Goal: Task Accomplishment & Management: Manage account settings

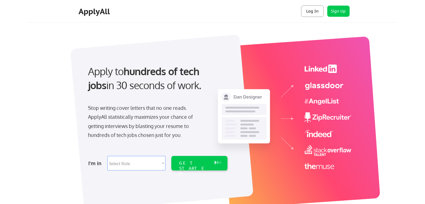
click at [318, 13] on button "Log In" at bounding box center [312, 11] width 22 height 11
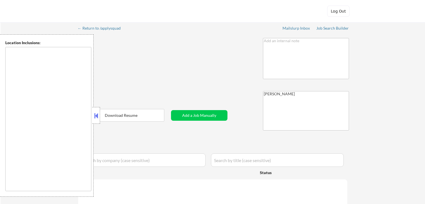
type textarea "[GEOGRAPHIC_DATA], [GEOGRAPHIC_DATA] [GEOGRAPHIC_DATA], [GEOGRAPHIC_DATA] [GEOG…"
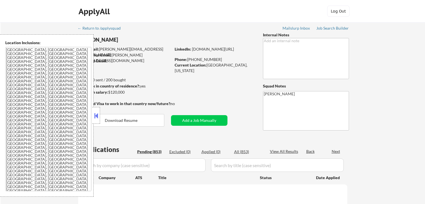
select select ""pending""
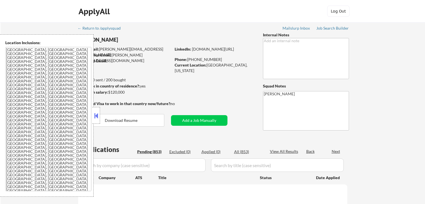
select select ""pending""
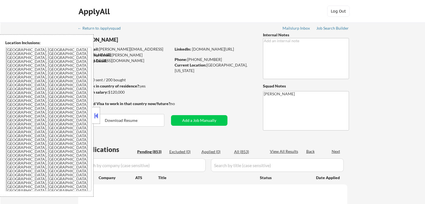
select select ""pending""
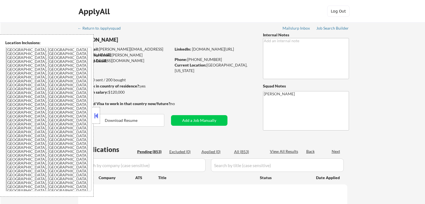
select select ""pending""
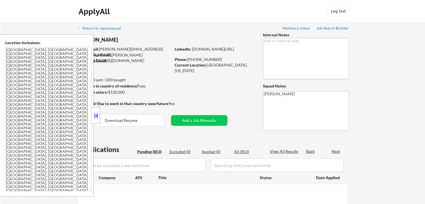
select select ""pending""
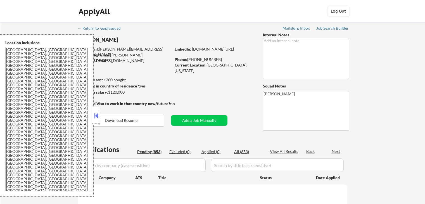
select select ""pending""
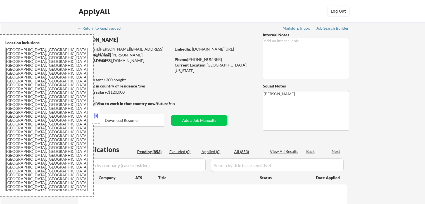
select select ""pending""
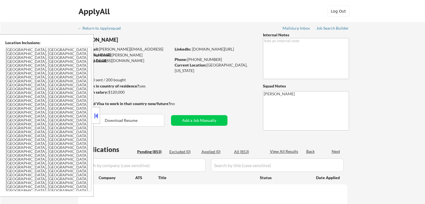
select select ""pending""
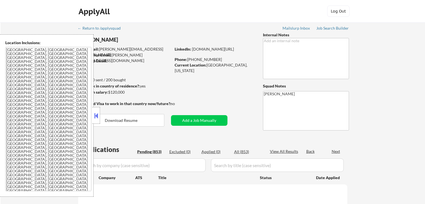
select select ""pending""
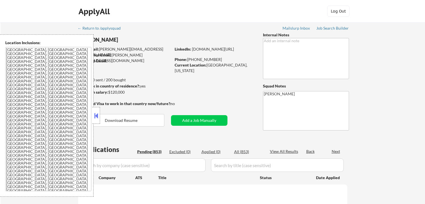
select select ""pending""
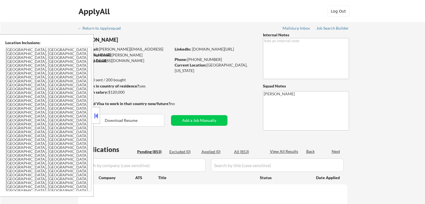
select select ""pending""
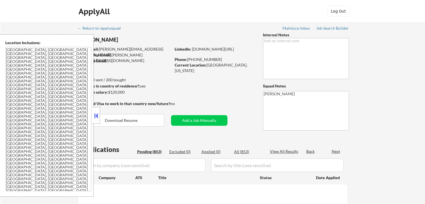
select select ""pending""
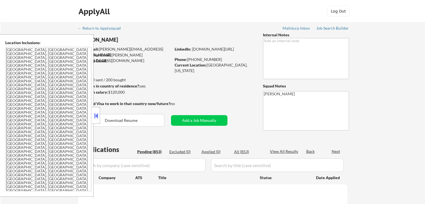
select select ""pending""
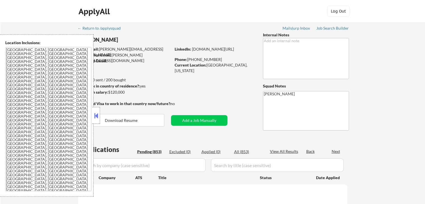
select select ""pending""
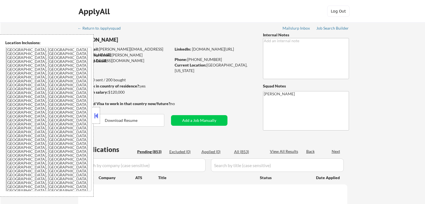
select select ""pending""
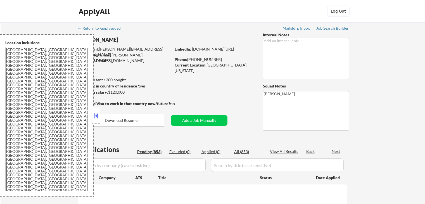
select select ""pending""
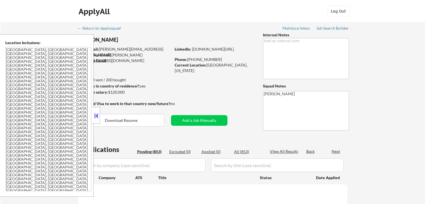
select select ""pending""
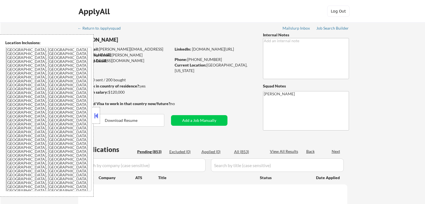
select select ""pending""
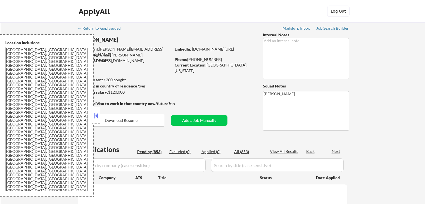
select select ""pending""
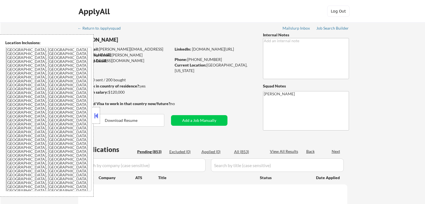
select select ""pending""
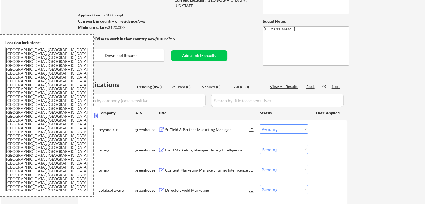
scroll to position [28, 0]
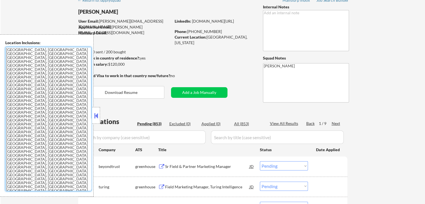
drag, startPoint x: 86, startPoint y: 120, endPoint x: 4, endPoint y: 51, distance: 106.9
click at [4, 51] on div "Location Inclusions: [GEOGRAPHIC_DATA], [GEOGRAPHIC_DATA] [GEOGRAPHIC_DATA], [G…" at bounding box center [47, 115] width 94 height 162
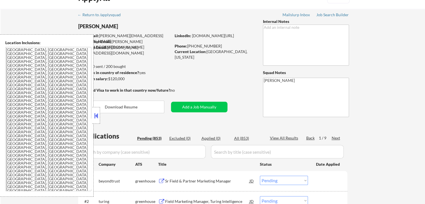
scroll to position [0, 0]
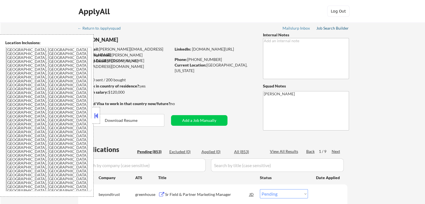
click at [331, 26] on div "Job Search Builder" at bounding box center [332, 28] width 33 height 4
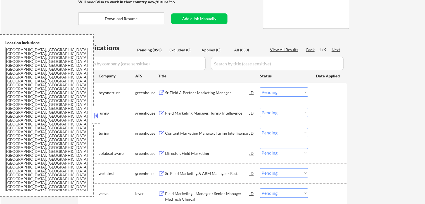
scroll to position [112, 0]
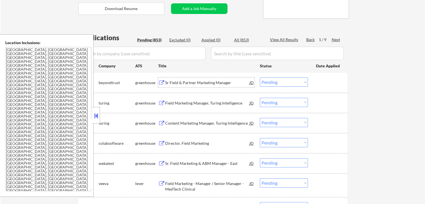
click at [223, 82] on div "Sr Field & Partner Marketing Manager" at bounding box center [207, 83] width 84 height 6
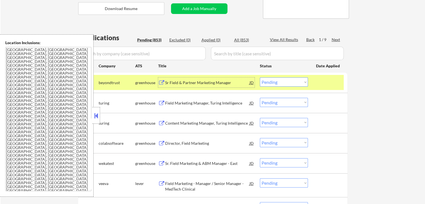
click at [223, 103] on div "Field Marketing Manager, Turing Intelligence" at bounding box center [207, 103] width 84 height 6
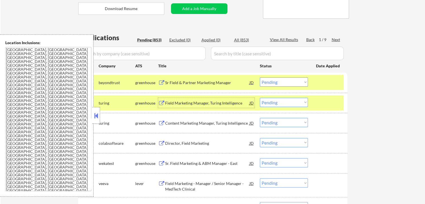
click at [284, 83] on select "Choose an option... Pending Applied Excluded (Questions) Excluded (Expired) Exc…" at bounding box center [284, 81] width 48 height 9
click at [260, 77] on select "Choose an option... Pending Applied Excluded (Questions) Excluded (Expired) Exc…" at bounding box center [284, 81] width 48 height 9
click at [218, 124] on div "Content Marketing Manager, Turing Intelligence" at bounding box center [207, 123] width 84 height 6
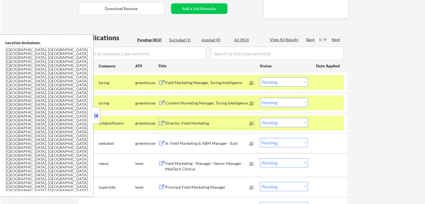
drag, startPoint x: 276, startPoint y: 80, endPoint x: 274, endPoint y: 86, distance: 6.0
click at [276, 82] on select "Choose an option... Pending Applied Excluded (Questions) Excluded (Expired) Exc…" at bounding box center [284, 81] width 48 height 9
click at [260, 77] on select "Choose an option... Pending Applied Excluded (Questions) Excluded (Expired) Exc…" at bounding box center [284, 81] width 48 height 9
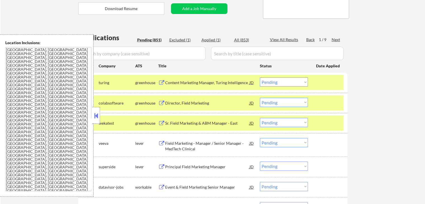
click at [287, 81] on select "Choose an option... Pending Applied Excluded (Questions) Excluded (Expired) Exc…" at bounding box center [284, 81] width 48 height 9
click at [260, 77] on select "Choose an option... Pending Applied Excluded (Questions) Excluded (Expired) Exc…" at bounding box center [284, 81] width 48 height 9
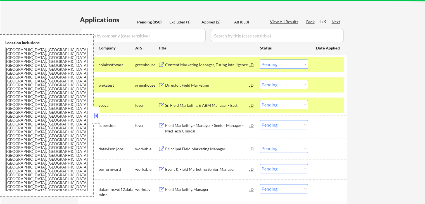
scroll to position [140, 0]
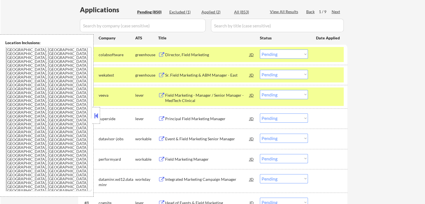
click at [205, 57] on div "Director, Field Marketing" at bounding box center [207, 55] width 84 height 6
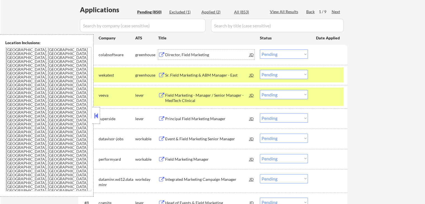
click at [211, 75] on div "Sr. Field Marketing & ABM Manager - East" at bounding box center [207, 75] width 84 height 6
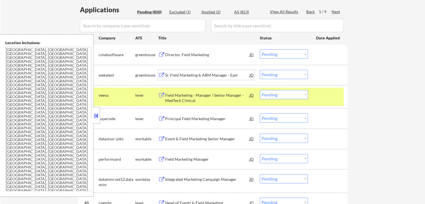
click at [279, 54] on select "Choose an option... Pending Applied Excluded (Questions) Excluded (Expired) Exc…" at bounding box center [284, 53] width 48 height 9
click at [260, 49] on select "Choose an option... Pending Applied Excluded (Questions) Excluded (Expired) Exc…" at bounding box center [284, 53] width 48 height 9
click at [228, 96] on div "Field Marketing - Manager / Senior Manager - MedTech Clinical" at bounding box center [207, 98] width 84 height 11
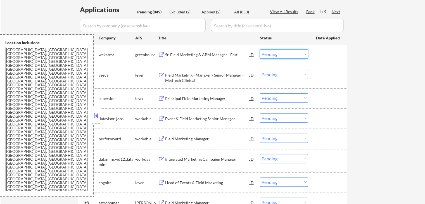
drag, startPoint x: 275, startPoint y: 54, endPoint x: 275, endPoint y: 57, distance: 3.5
click at [275, 54] on select "Choose an option... Pending Applied Excluded (Questions) Excluded (Expired) Exc…" at bounding box center [284, 53] width 48 height 9
click at [260, 49] on select "Choose an option... Pending Applied Excluded (Questions) Excluded (Expired) Exc…" at bounding box center [284, 53] width 48 height 9
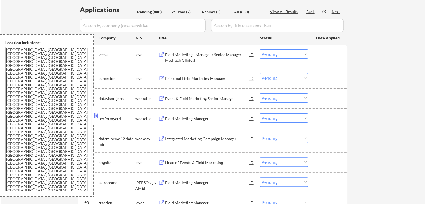
click at [221, 78] on div "Principal Field Marketing Manager" at bounding box center [207, 79] width 84 height 6
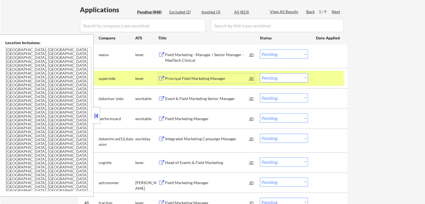
click at [270, 54] on select "Choose an option... Pending Applied Excluded (Questions) Excluded (Expired) Exc…" at bounding box center [284, 53] width 48 height 9
select select ""excluded""
click at [260, 49] on select "Choose an option... Pending Applied Excluded (Questions) Excluded (Expired) Exc…" at bounding box center [284, 53] width 48 height 9
click at [281, 79] on select "Choose an option... Pending Applied Excluded (Questions) Excluded (Expired) Exc…" at bounding box center [284, 77] width 48 height 9
select select ""excluded__expired_""
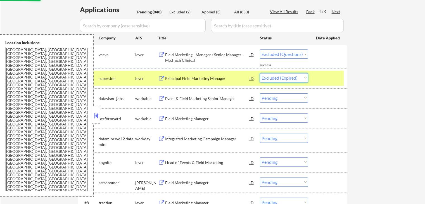
click at [260, 73] on select "Choose an option... Pending Applied Excluded (Questions) Excluded (Expired) Exc…" at bounding box center [284, 77] width 48 height 9
select select ""pending""
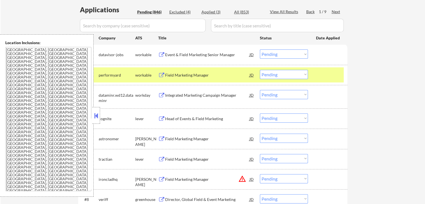
click at [217, 56] on div "Event & Field Marketing Senior Manager" at bounding box center [207, 55] width 84 height 6
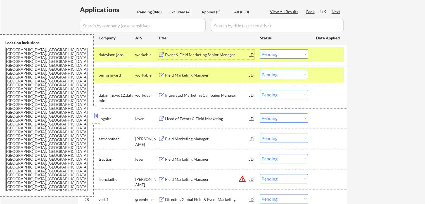
click at [206, 74] on div "Field Marketing Manager" at bounding box center [207, 75] width 84 height 6
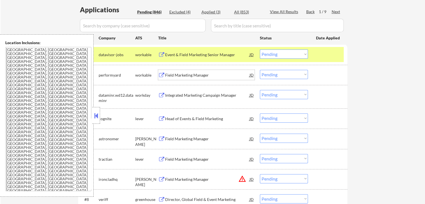
drag, startPoint x: 281, startPoint y: 54, endPoint x: 281, endPoint y: 58, distance: 4.2
click at [281, 54] on select "Choose an option... Pending Applied Excluded (Questions) Excluded (Expired) Exc…" at bounding box center [284, 53] width 48 height 9
select select ""excluded__location_""
click at [260, 49] on select "Choose an option... Pending Applied Excluded (Questions) Excluded (Expired) Exc…" at bounding box center [284, 53] width 48 height 9
click at [284, 74] on select "Choose an option... Pending Applied Excluded (Questions) Excluded (Expired) Exc…" at bounding box center [284, 74] width 48 height 9
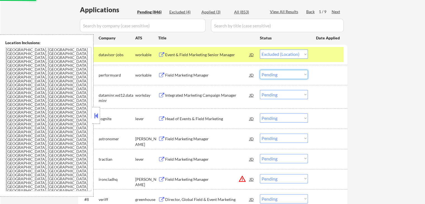
select select ""excluded__location_""
click at [260, 70] on select "Choose an option... Pending Applied Excluded (Questions) Excluded (Expired) Exc…" at bounding box center [284, 74] width 48 height 9
select select ""pending""
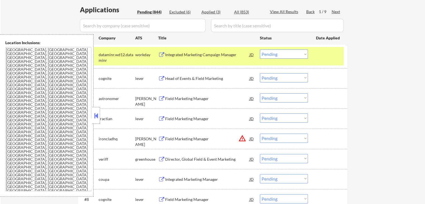
click at [217, 76] on div "Head of Events & Field Marketing" at bounding box center [207, 79] width 84 height 6
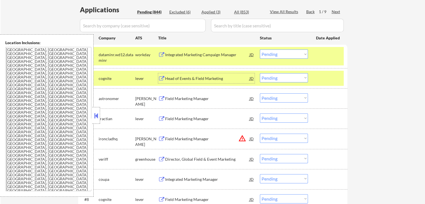
click at [212, 99] on div "Field Marketing Manager" at bounding box center [207, 99] width 84 height 6
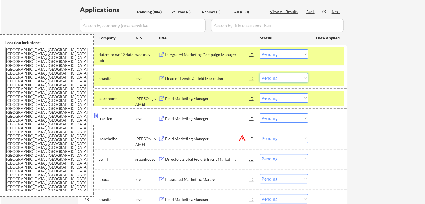
drag, startPoint x: 280, startPoint y: 75, endPoint x: 278, endPoint y: 77, distance: 3.4
click at [280, 76] on select "Choose an option... Pending Applied Excluded (Questions) Excluded (Expired) Exc…" at bounding box center [284, 77] width 48 height 9
click at [260, 73] on select "Choose an option... Pending Applied Excluded (Questions) Excluded (Expired) Exc…" at bounding box center [284, 77] width 48 height 9
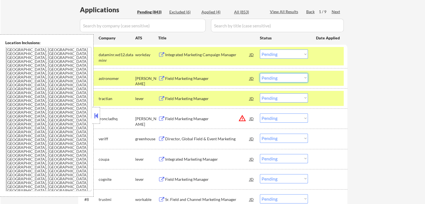
click at [289, 78] on select "Choose an option... Pending Applied Excluded (Questions) Excluded (Expired) Exc…" at bounding box center [284, 77] width 48 height 9
click at [260, 73] on select "Choose an option... Pending Applied Excluded (Questions) Excluded (Expired) Exc…" at bounding box center [284, 77] width 48 height 9
click at [226, 94] on div "Field Marketing Manager" at bounding box center [207, 98] width 84 height 10
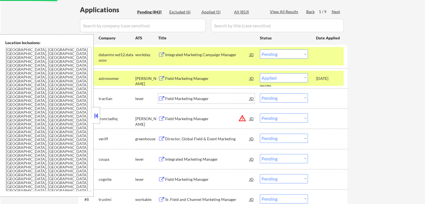
select select ""pending""
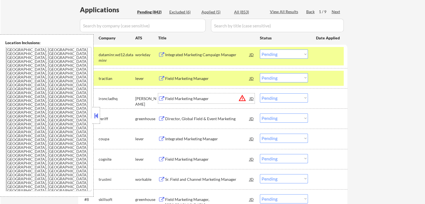
click at [282, 98] on select "Choose an option... Pending Applied Excluded (Questions) Excluded (Expired) Exc…" at bounding box center [284, 97] width 48 height 9
click at [260, 93] on select "Choose an option... Pending Applied Excluded (Questions) Excluded (Expired) Exc…" at bounding box center [284, 97] width 48 height 9
click at [231, 122] on div "Director, Global Field & Event Marketing" at bounding box center [207, 118] width 84 height 10
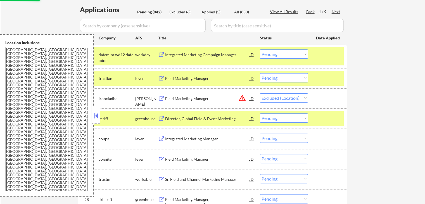
select select ""pending""
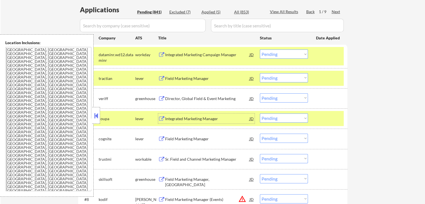
click at [278, 75] on select "Choose an option... Pending Applied Excluded (Questions) Excluded (Expired) Exc…" at bounding box center [284, 77] width 48 height 9
click at [260, 73] on select "Choose an option... Pending Applied Excluded (Questions) Excluded (Expired) Exc…" at bounding box center [284, 77] width 48 height 9
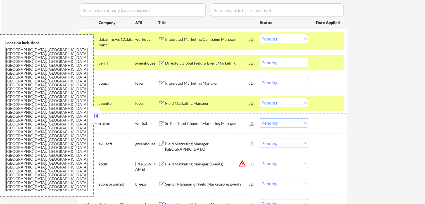
scroll to position [168, 0]
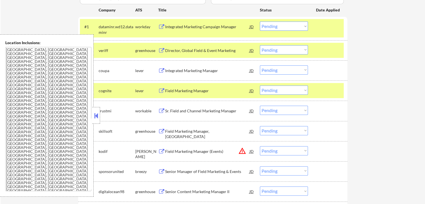
click at [208, 70] on div "Integrated Marketing Manager" at bounding box center [207, 71] width 84 height 6
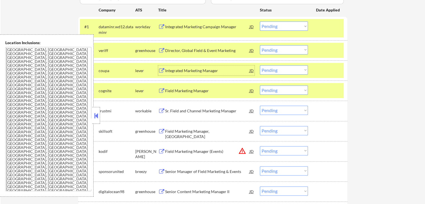
click at [285, 51] on select "Choose an option... Pending Applied Excluded (Questions) Excluded (Expired) Exc…" at bounding box center [284, 49] width 48 height 9
click at [260, 45] on select "Choose an option... Pending Applied Excluded (Questions) Excluded (Expired) Exc…" at bounding box center [284, 49] width 48 height 9
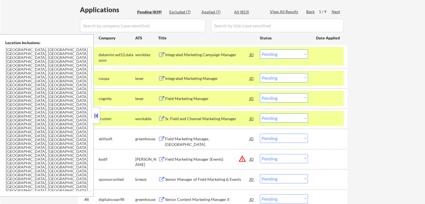
click at [211, 98] on div "Field Marketing Manager" at bounding box center [207, 99] width 84 height 6
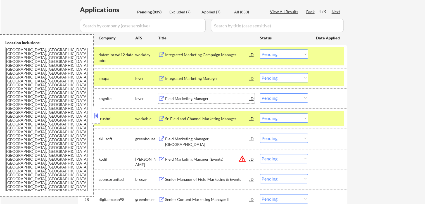
click at [277, 78] on select "Choose an option... Pending Applied Excluded (Questions) Excluded (Expired) Exc…" at bounding box center [284, 77] width 48 height 9
click at [260, 73] on select "Choose an option... Pending Applied Excluded (Questions) Excluded (Expired) Exc…" at bounding box center [284, 77] width 48 height 9
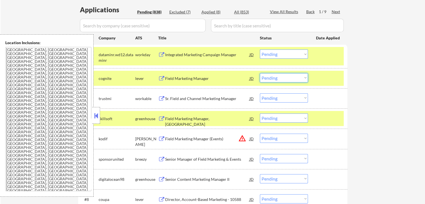
drag, startPoint x: 283, startPoint y: 77, endPoint x: 280, endPoint y: 82, distance: 5.2
click at [283, 77] on select "Choose an option... Pending Applied Excluded (Questions) Excluded (Expired) Exc…" at bounding box center [284, 77] width 48 height 9
click at [260, 73] on select "Choose an option... Pending Applied Excluded (Questions) Excluded (Expired) Exc…" at bounding box center [284, 77] width 48 height 9
click at [228, 97] on div "Sr. Field and Channel Marketing Manager" at bounding box center [207, 99] width 84 height 6
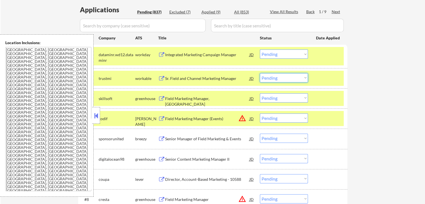
click at [275, 78] on select "Choose an option... Pending Applied Excluded (Questions) Excluded (Expired) Exc…" at bounding box center [284, 77] width 48 height 9
click at [260, 73] on select "Choose an option... Pending Applied Excluded (Questions) Excluded (Expired) Exc…" at bounding box center [284, 77] width 48 height 9
click at [237, 97] on div "Field Marketing Manager, [GEOGRAPHIC_DATA]" at bounding box center [207, 101] width 84 height 11
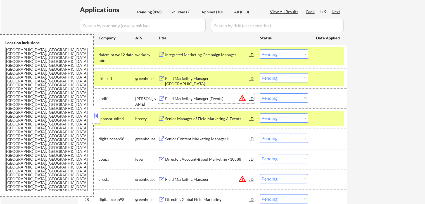
click at [283, 79] on select "Choose an option... Pending Applied Excluded (Questions) Excluded (Expired) Exc…" at bounding box center [284, 77] width 48 height 9
click at [260, 73] on select "Choose an option... Pending Applied Excluded (Questions) Excluded (Expired) Exc…" at bounding box center [284, 77] width 48 height 9
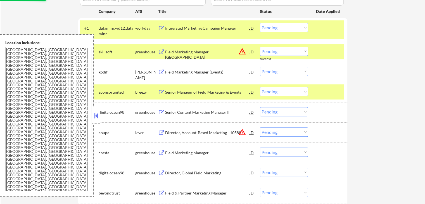
scroll to position [168, 0]
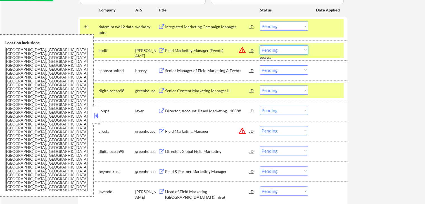
drag, startPoint x: 276, startPoint y: 48, endPoint x: 279, endPoint y: 54, distance: 6.1
click at [276, 48] on select "Choose an option... Pending Applied Excluded (Questions) Excluded (Expired) Exc…" at bounding box center [284, 49] width 48 height 9
click at [260, 45] on select "Choose an option... Pending Applied Excluded (Questions) Excluded (Expired) Exc…" at bounding box center [284, 49] width 48 height 9
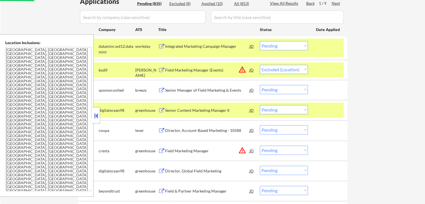
scroll to position [140, 0]
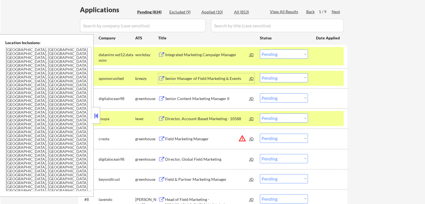
click at [210, 77] on div "Senior Manager of Field Marketing & Events" at bounding box center [207, 79] width 84 height 6
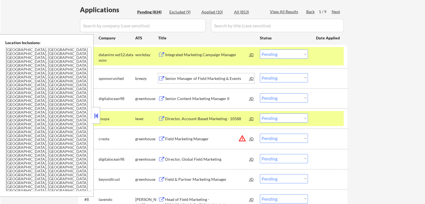
click at [208, 100] on div "Senior Content Marketing Manager II" at bounding box center [207, 99] width 84 height 6
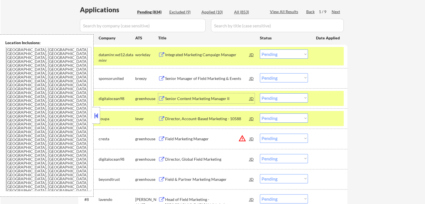
click at [278, 77] on select "Choose an option... Pending Applied Excluded (Questions) Excluded (Expired) Exc…" at bounding box center [284, 77] width 48 height 9
click at [260, 73] on select "Choose an option... Pending Applied Excluded (Questions) Excluded (Expired) Exc…" at bounding box center [284, 77] width 48 height 9
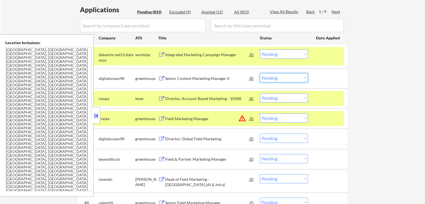
click at [285, 79] on select "Choose an option... Pending Applied Excluded (Questions) Excluded (Expired) Exc…" at bounding box center [284, 77] width 48 height 9
click at [260, 73] on select "Choose an option... Pending Applied Excluded (Questions) Excluded (Expired) Exc…" at bounding box center [284, 77] width 48 height 9
click at [235, 99] on div "Director, Account-Based Marketing - 10588" at bounding box center [207, 99] width 84 height 6
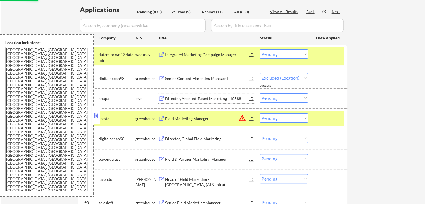
select select ""pending""
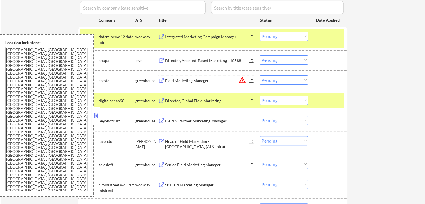
scroll to position [168, 0]
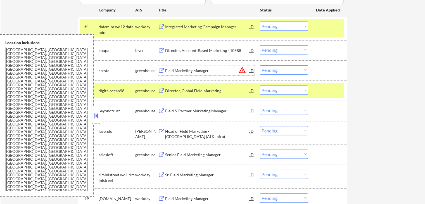
drag, startPoint x: 272, startPoint y: 71, endPoint x: 274, endPoint y: 73, distance: 3.0
click at [272, 71] on select "Choose an option... Pending Applied Excluded (Questions) Excluded (Expired) Exc…" at bounding box center [284, 69] width 48 height 9
click at [260, 65] on select "Choose an option... Pending Applied Excluded (Questions) Excluded (Expired) Exc…" at bounding box center [284, 69] width 48 height 9
click at [213, 92] on div "Director, Global Field Marketing" at bounding box center [207, 91] width 84 height 6
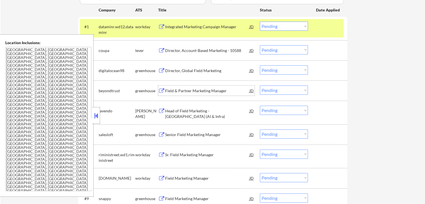
drag, startPoint x: 284, startPoint y: 70, endPoint x: 283, endPoint y: 74, distance: 4.2
click at [284, 70] on select "Choose an option... Pending Applied Excluded (Questions) Excluded (Expired) Exc…" at bounding box center [284, 69] width 48 height 9
click at [260, 65] on select "Choose an option... Pending Applied Excluded (Questions) Excluded (Expired) Exc…" at bounding box center [284, 69] width 48 height 9
click at [215, 52] on div "Director, Account-Based Marketing - 10588" at bounding box center [207, 51] width 84 height 6
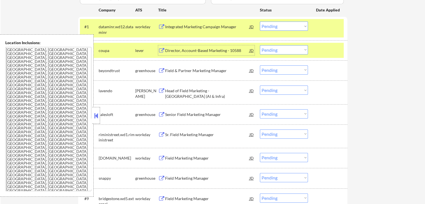
scroll to position [140, 0]
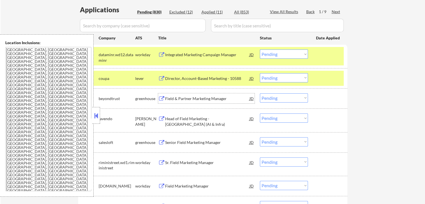
click at [211, 98] on div "Field & Partner Marketing Manager" at bounding box center [207, 99] width 84 height 6
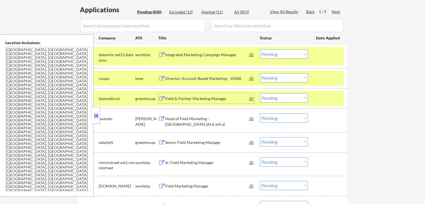
click at [282, 100] on select "Choose an option... Pending Applied Excluded (Questions) Excluded (Expired) Exc…" at bounding box center [284, 97] width 48 height 9
click at [260, 93] on select "Choose an option... Pending Applied Excluded (Questions) Excluded (Expired) Exc…" at bounding box center [284, 97] width 48 height 9
select select ""pending""
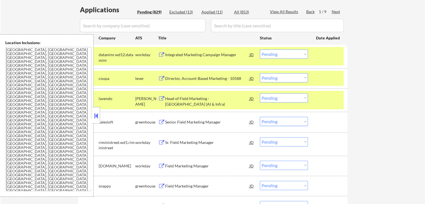
click at [224, 101] on div "Head of Field Marketing - [GEOGRAPHIC_DATA] (AI & Infra)" at bounding box center [207, 101] width 84 height 11
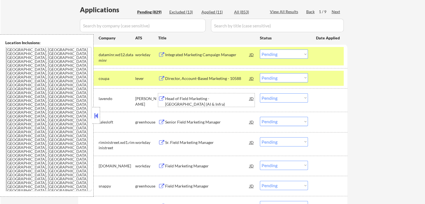
click at [283, 77] on select "Choose an option... Pending Applied Excluded (Questions) Excluded (Expired) Exc…" at bounding box center [284, 77] width 48 height 9
click at [260, 73] on select "Choose an option... Pending Applied Excluded (Questions) Excluded (Expired) Exc…" at bounding box center [284, 77] width 48 height 9
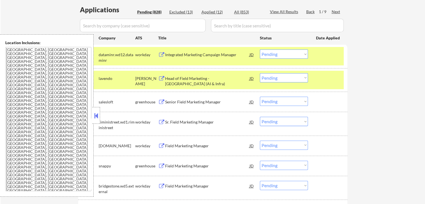
drag, startPoint x: 286, startPoint y: 76, endPoint x: 285, endPoint y: 79, distance: 2.9
click at [286, 77] on select "Choose an option... Pending Applied Excluded (Questions) Excluded (Expired) Exc…" at bounding box center [284, 77] width 48 height 9
click at [260, 73] on select "Choose an option... Pending Applied Excluded (Questions) Excluded (Expired) Exc…" at bounding box center [284, 77] width 48 height 9
select select ""pending""
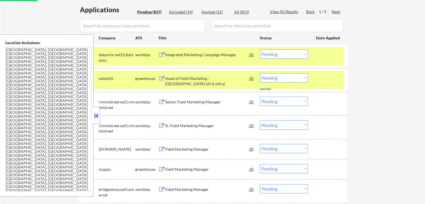
scroll to position [168, 0]
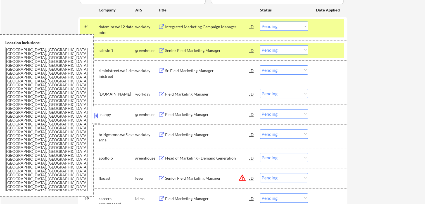
click at [217, 52] on div "Senior Field Marketing Manager" at bounding box center [207, 51] width 84 height 6
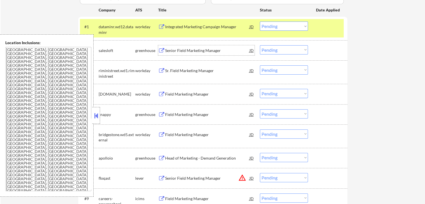
click at [208, 110] on div "Field Marketing Manager" at bounding box center [207, 114] width 84 height 10
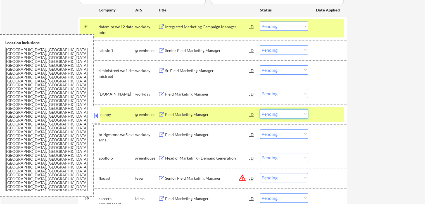
click at [283, 114] on select "Choose an option... Pending Applied Excluded (Questions) Excluded (Expired) Exc…" at bounding box center [284, 113] width 48 height 9
click at [260, 109] on select "Choose an option... Pending Applied Excluded (Questions) Excluded (Expired) Exc…" at bounding box center [284, 113] width 48 height 9
click at [223, 156] on div "Head of Marketing - Demand Generation" at bounding box center [207, 158] width 84 height 6
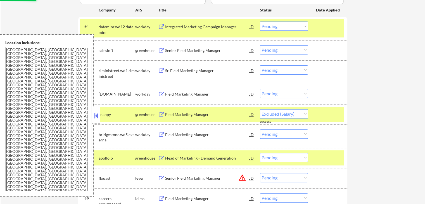
select select ""pending""
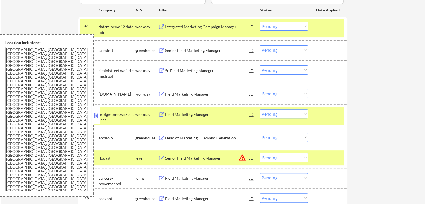
click at [279, 52] on select "Choose an option... Pending Applied Excluded (Questions) Excluded (Expired) Exc…" at bounding box center [284, 49] width 48 height 9
click at [260, 45] on select "Choose an option... Pending Applied Excluded (Questions) Excluded (Expired) Exc…" at bounding box center [284, 49] width 48 height 9
select select ""pending""
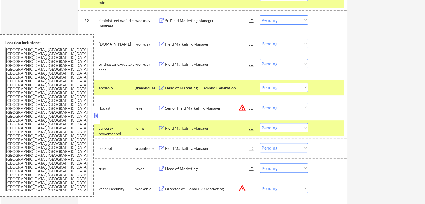
scroll to position [224, 0]
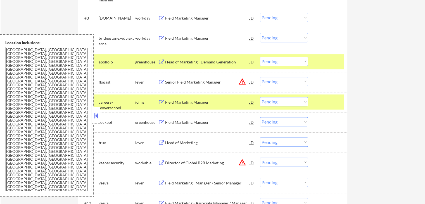
drag, startPoint x: 275, startPoint y: 80, endPoint x: 281, endPoint y: 85, distance: 8.5
click at [275, 80] on select "Choose an option... Pending Applied Excluded (Questions) Excluded (Expired) Exc…" at bounding box center [284, 81] width 48 height 9
click at [260, 77] on select "Choose an option... Pending Applied Excluded (Questions) Excluded (Expired) Exc…" at bounding box center [284, 81] width 48 height 9
click at [211, 126] on div "Field Marketing Manager" at bounding box center [207, 122] width 84 height 10
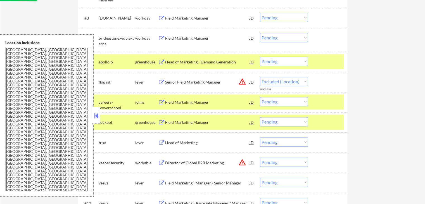
select select ""pending""
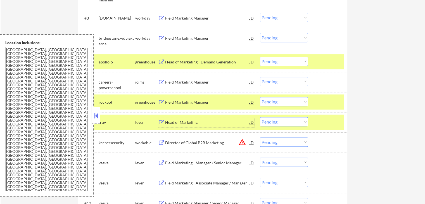
click at [279, 62] on select "Choose an option... Pending Applied Excluded (Questions) Excluded (Expired) Exc…" at bounding box center [284, 61] width 48 height 9
click at [260, 57] on select "Choose an option... Pending Applied Excluded (Questions) Excluded (Expired) Exc…" at bounding box center [284, 61] width 48 height 9
select select ""pending""
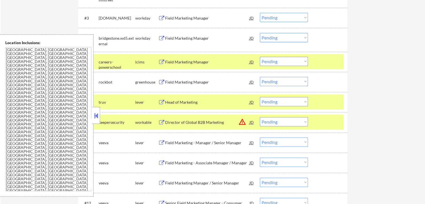
click at [207, 103] on div "Head of Marketing" at bounding box center [207, 103] width 84 height 6
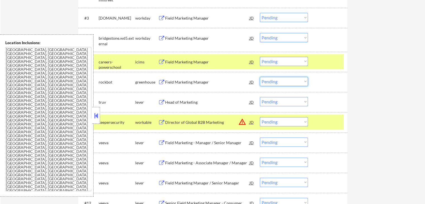
click at [288, 84] on select "Choose an option... Pending Applied Excluded (Questions) Excluded (Expired) Exc…" at bounding box center [284, 81] width 48 height 9
click at [260, 77] on select "Choose an option... Pending Applied Excluded (Questions) Excluded (Expired) Exc…" at bounding box center [284, 81] width 48 height 9
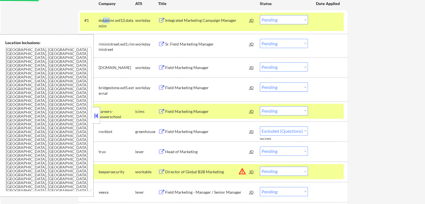
scroll to position [168, 0]
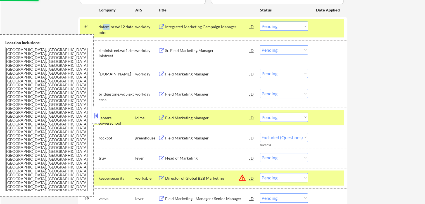
select select ""pending""
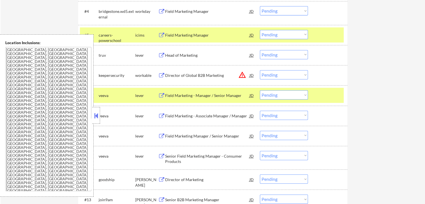
scroll to position [252, 0]
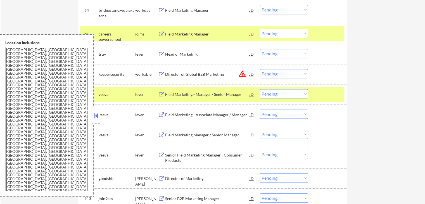
click at [274, 72] on select "Choose an option... Pending Applied Excluded (Questions) Excluded (Expired) Exc…" at bounding box center [284, 73] width 48 height 9
click at [260, 69] on select "Choose an option... Pending Applied Excluded (Questions) Excluded (Expired) Exc…" at bounding box center [284, 73] width 48 height 9
select select ""pending""
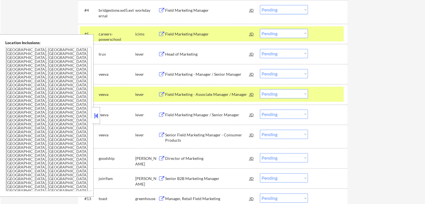
click at [220, 72] on div "Field Marketing - Manager / Senior Manager" at bounding box center [207, 75] width 84 height 6
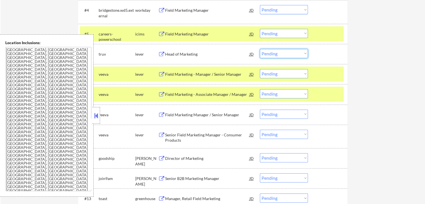
click at [275, 55] on select "Choose an option... Pending Applied Excluded (Questions) Excluded (Expired) Exc…" at bounding box center [284, 53] width 48 height 9
click at [260, 49] on select "Choose an option... Pending Applied Excluded (Questions) Excluded (Expired) Exc…" at bounding box center [284, 53] width 48 height 9
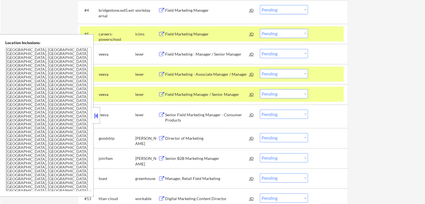
click at [288, 55] on select "Choose an option... Pending Applied Excluded (Questions) Excluded (Expired) Exc…" at bounding box center [284, 53] width 48 height 9
select select ""excluded""
click at [260, 49] on select "Choose an option... Pending Applied Excluded (Questions) Excluded (Expired) Exc…" at bounding box center [284, 53] width 48 height 9
click at [231, 75] on div "Field Marketing - Associate Manager / Manager" at bounding box center [207, 75] width 84 height 6
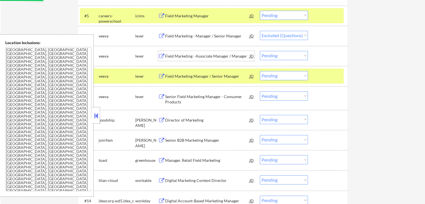
scroll to position [280, 0]
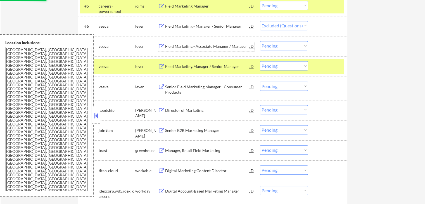
click at [202, 108] on div "Director of Marketing" at bounding box center [207, 111] width 84 height 6
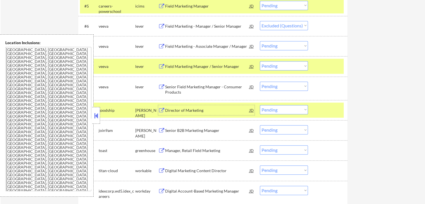
scroll to position [307, 0]
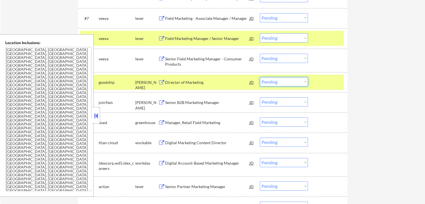
click at [275, 81] on select "Choose an option... Pending Applied Excluded (Questions) Excluded (Expired) Exc…" at bounding box center [284, 81] width 48 height 9
click at [260, 77] on select "Choose an option... Pending Applied Excluded (Questions) Excluded (Expired) Exc…" at bounding box center [284, 81] width 48 height 9
click at [229, 101] on div "Senior B2B Marketing Manager" at bounding box center [207, 103] width 84 height 6
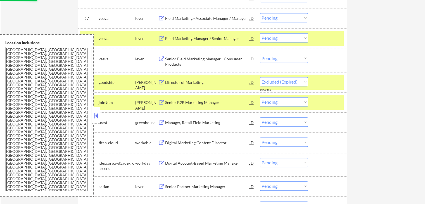
select select ""pending""
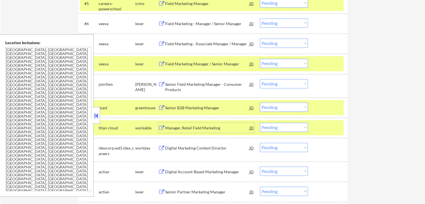
scroll to position [280, 0]
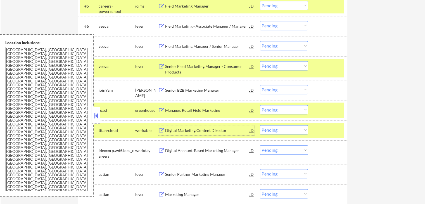
click at [288, 24] on select "Choose an option... Pending Applied Excluded (Questions) Excluded (Expired) Exc…" at bounding box center [284, 25] width 48 height 9
click at [260, 21] on select "Choose an option... Pending Applied Excluded (Questions) Excluded (Expired) Exc…" at bounding box center [284, 25] width 48 height 9
click at [231, 43] on div "Field Marketing Manager / Senior Manager" at bounding box center [207, 46] width 84 height 10
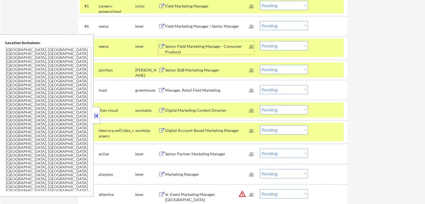
click at [276, 26] on select "Choose an option... Pending Applied Excluded (Questions) Excluded (Expired) Exc…" at bounding box center [284, 25] width 48 height 9
click at [260, 21] on select "Choose an option... Pending Applied Excluded (Questions) Excluded (Expired) Exc…" at bounding box center [284, 25] width 48 height 9
click at [226, 47] on div "Senior Field Marketing Manager - Consumer Products" at bounding box center [207, 49] width 84 height 11
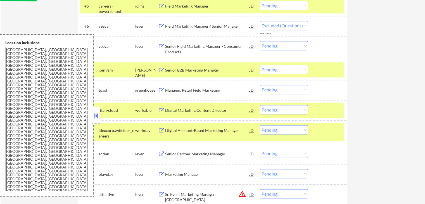
select select ""pending""
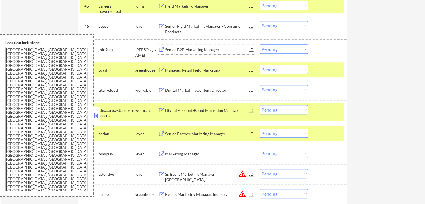
click at [276, 49] on select "Choose an option... Pending Applied Excluded (Questions) Excluded (Expired) Exc…" at bounding box center [284, 48] width 48 height 9
click at [260, 44] on select "Choose an option... Pending Applied Excluded (Questions) Excluded (Expired) Exc…" at bounding box center [284, 48] width 48 height 9
click at [216, 72] on div "Manager, Retail Field Marketing" at bounding box center [207, 70] width 84 height 6
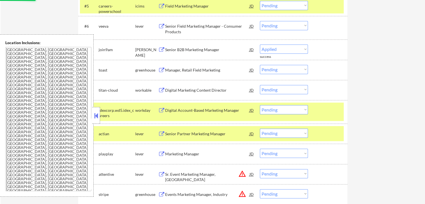
select select ""pending""
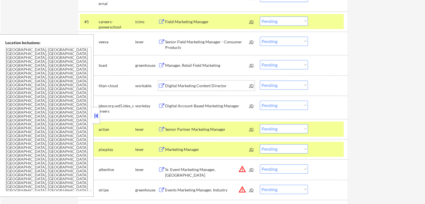
scroll to position [252, 0]
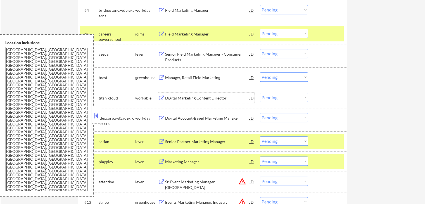
drag, startPoint x: 279, startPoint y: 54, endPoint x: 283, endPoint y: 57, distance: 5.2
click at [279, 54] on select "Choose an option... Pending Applied Excluded (Questions) Excluded (Expired) Exc…" at bounding box center [284, 53] width 48 height 9
click at [260, 49] on select "Choose an option... Pending Applied Excluded (Questions) Excluded (Expired) Exc…" at bounding box center [284, 53] width 48 height 9
select select ""pending""
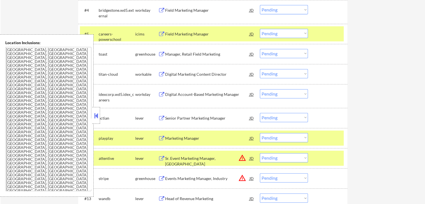
click at [208, 53] on div "Manager, Retail Field Marketing" at bounding box center [207, 54] width 84 height 6
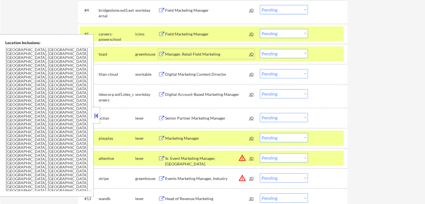
scroll to position [251, 0]
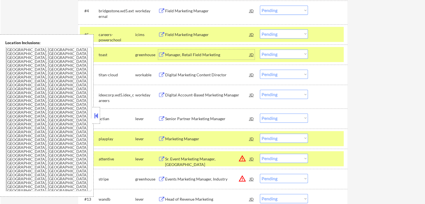
click at [213, 42] on div "#5 careers-powerschool icims Field Marketing Manager JD warning_amber Choose an…" at bounding box center [212, 34] width 264 height 15
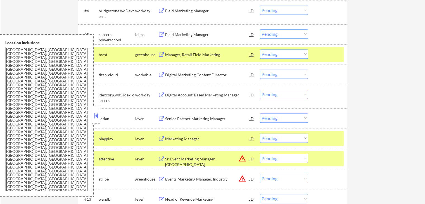
scroll to position [252, 0]
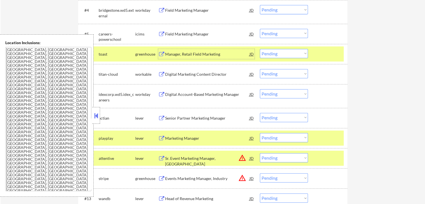
click at [215, 55] on div "Manager, Retail Field Marketing" at bounding box center [207, 54] width 84 height 6
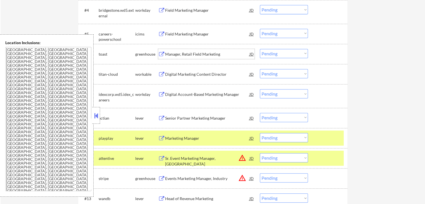
click at [211, 77] on div "Digital Marketing Content Director" at bounding box center [207, 75] width 84 height 6
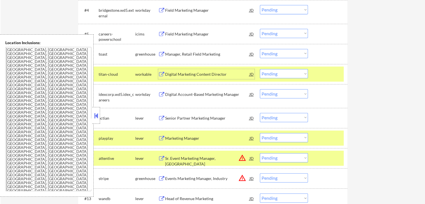
drag, startPoint x: 280, startPoint y: 76, endPoint x: 277, endPoint y: 77, distance: 3.0
click at [280, 76] on select "Choose an option... Pending Applied Excluded (Questions) Excluded (Expired) Exc…" at bounding box center [284, 73] width 48 height 9
click at [260, 69] on select "Choose an option... Pending Applied Excluded (Questions) Excluded (Expired) Exc…" at bounding box center [284, 73] width 48 height 9
select select ""pending""
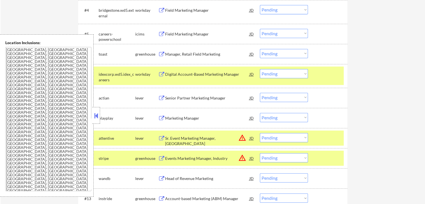
click at [283, 52] on select "Choose an option... Pending Applied Excluded (Questions) Excluded (Expired) Exc…" at bounding box center [284, 53] width 48 height 9
click at [260, 49] on select "Choose an option... Pending Applied Excluded (Questions) Excluded (Expired) Exc…" at bounding box center [284, 53] width 48 height 9
select select ""pending""
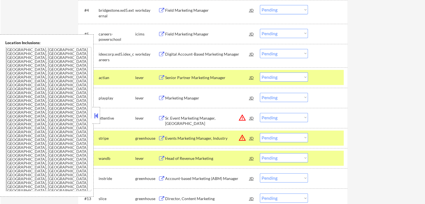
click at [207, 75] on div "Senior Partner Marketing Manager" at bounding box center [207, 77] width 84 height 10
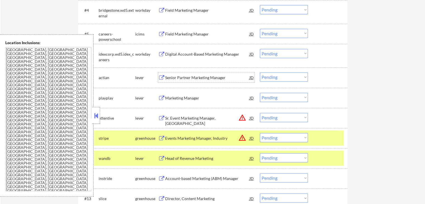
click at [193, 95] on div "Marketing Manager" at bounding box center [207, 98] width 84 height 6
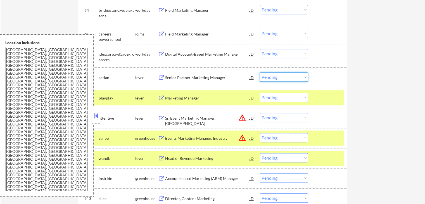
click at [276, 78] on select "Choose an option... Pending Applied Excluded (Questions) Excluded (Expired) Exc…" at bounding box center [284, 76] width 48 height 9
click at [260, 72] on select "Choose an option... Pending Applied Excluded (Questions) Excluded (Expired) Exc…" at bounding box center [284, 76] width 48 height 9
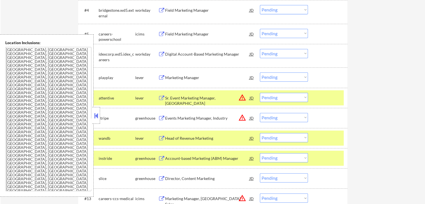
click at [280, 76] on select "Choose an option... Pending Applied Excluded (Questions) Excluded (Expired) Exc…" at bounding box center [284, 76] width 48 height 9
click at [260, 72] on select "Choose an option... Pending Applied Excluded (Questions) Excluded (Expired) Exc…" at bounding box center [284, 76] width 48 height 9
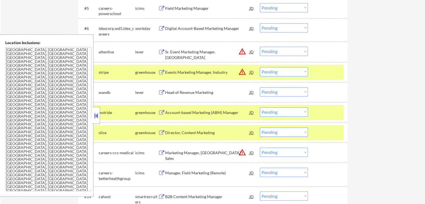
scroll to position [307, 0]
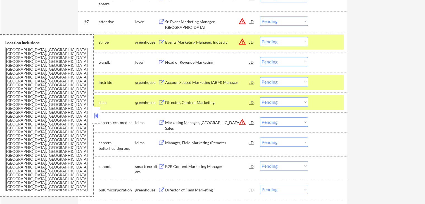
click at [273, 20] on select "Choose an option... Pending Applied Excluded (Questions) Excluded (Expired) Exc…" at bounding box center [284, 20] width 48 height 9
select select ""excluded__location_""
click at [260, 16] on select "Choose an option... Pending Applied Excluded (Questions) Excluded (Expired) Exc…" at bounding box center [284, 20] width 48 height 9
drag, startPoint x: 277, startPoint y: 40, endPoint x: 278, endPoint y: 44, distance: 4.9
click at [277, 40] on select "Choose an option... Pending Applied Excluded (Questions) Excluded (Expired) Exc…" at bounding box center [284, 41] width 48 height 9
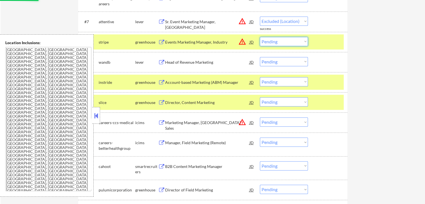
select select ""excluded__location_""
click at [260, 37] on select "Choose an option... Pending Applied Excluded (Questions) Excluded (Expired) Exc…" at bounding box center [284, 41] width 48 height 9
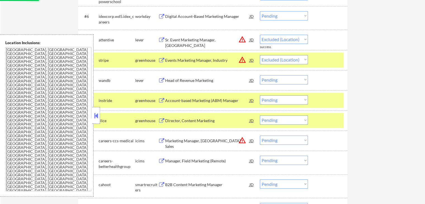
select select ""pending""
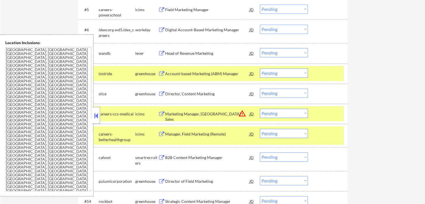
scroll to position [252, 0]
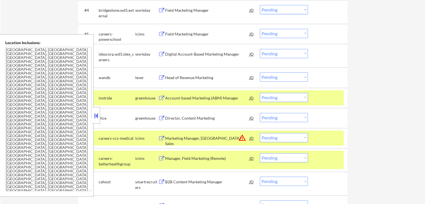
click at [210, 76] on div "Head of Revenue Marketing" at bounding box center [207, 78] width 84 height 6
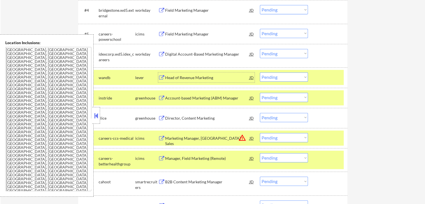
click at [208, 99] on div "Account-based Marketing (ABM) Manager" at bounding box center [207, 98] width 84 height 6
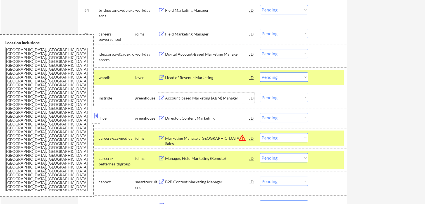
drag, startPoint x: 276, startPoint y: 75, endPoint x: 274, endPoint y: 81, distance: 5.8
click at [276, 76] on select "Choose an option... Pending Applied Excluded (Questions) Excluded (Expired) Exc…" at bounding box center [284, 76] width 48 height 9
click at [260, 72] on select "Choose an option... Pending Applied Excluded (Questions) Excluded (Expired) Exc…" at bounding box center [284, 76] width 48 height 9
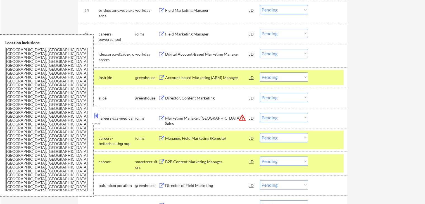
click at [278, 77] on select "Choose an option... Pending Applied Excluded (Questions) Excluded (Expired) Exc…" at bounding box center [284, 76] width 48 height 9
click at [260, 72] on select "Choose an option... Pending Applied Excluded (Questions) Excluded (Expired) Exc…" at bounding box center [284, 76] width 48 height 9
click at [207, 94] on div "Director, Content Marketing" at bounding box center [207, 98] width 84 height 10
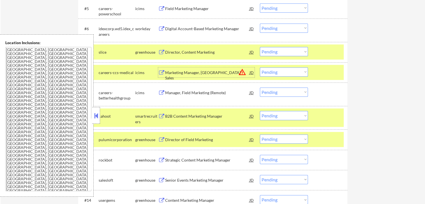
scroll to position [280, 0]
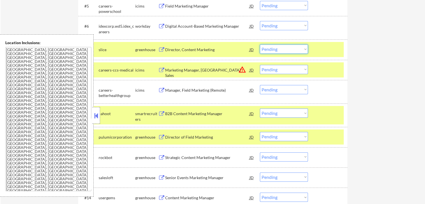
drag, startPoint x: 269, startPoint y: 47, endPoint x: 272, endPoint y: 52, distance: 5.8
click at [269, 47] on select "Choose an option... Pending Applied Excluded (Questions) Excluded (Expired) Exc…" at bounding box center [284, 48] width 48 height 9
select select ""excluded__expired_""
click at [260, 44] on select "Choose an option... Pending Applied Excluded (Questions) Excluded (Expired) Exc…" at bounding box center [284, 48] width 48 height 9
click at [274, 71] on select "Choose an option... Pending Applied Excluded (Questions) Excluded (Expired) Exc…" at bounding box center [284, 69] width 48 height 9
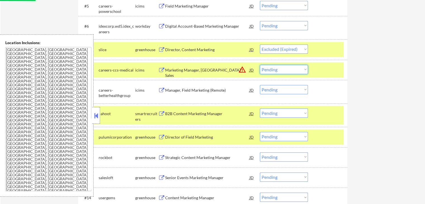
select select ""excluded__location_""
click at [260, 65] on select "Choose an option... Pending Applied Excluded (Questions) Excluded (Expired) Exc…" at bounding box center [284, 69] width 48 height 9
select select ""pending""
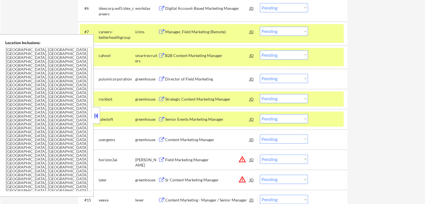
scroll to position [307, 0]
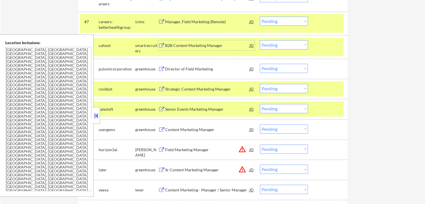
click at [221, 45] on div "B2B Content Marketing Manager" at bounding box center [207, 46] width 84 height 6
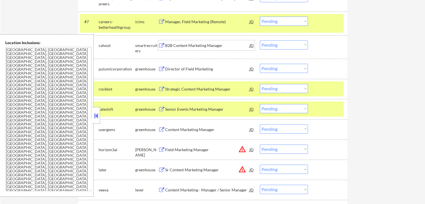
click at [200, 68] on div "Director of Field Marketing" at bounding box center [207, 69] width 84 height 6
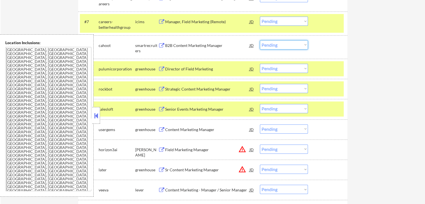
click at [278, 45] on select "Choose an option... Pending Applied Excluded (Questions) Excluded (Expired) Exc…" at bounding box center [284, 44] width 48 height 9
click at [260, 40] on select "Choose an option... Pending Applied Excluded (Questions) Excluded (Expired) Exc…" at bounding box center [284, 44] width 48 height 9
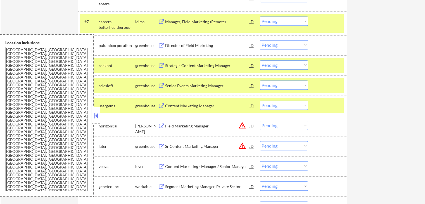
click at [283, 41] on select "Choose an option... Pending Applied Excluded (Questions) Excluded (Expired) Exc…" at bounding box center [284, 44] width 48 height 9
click at [260, 40] on select "Choose an option... Pending Applied Excluded (Questions) Excluded (Expired) Exc…" at bounding box center [284, 44] width 48 height 9
click at [207, 60] on div "Strategic Content Marketing Manager" at bounding box center [207, 65] width 84 height 10
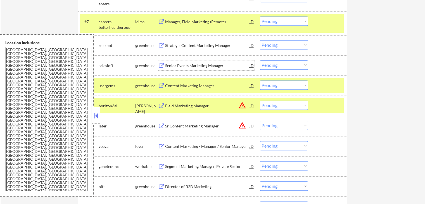
click at [288, 44] on select "Choose an option... Pending Applied Excluded (Questions) Excluded (Expired) Exc…" at bounding box center [284, 44] width 48 height 9
click at [260, 40] on select "Choose an option... Pending Applied Excluded (Questions) Excluded (Expired) Exc…" at bounding box center [284, 44] width 48 height 9
click at [228, 67] on div "Senior Events Marketing Manager" at bounding box center [207, 66] width 84 height 6
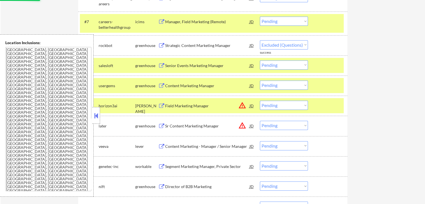
select select ""pending""
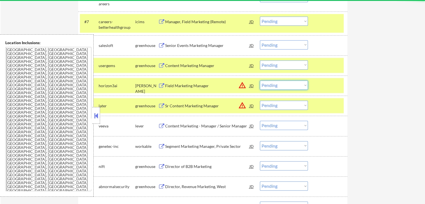
click at [279, 86] on select "Choose an option... Pending Applied Excluded (Questions) Excluded (Expired) Exc…" at bounding box center [284, 85] width 48 height 9
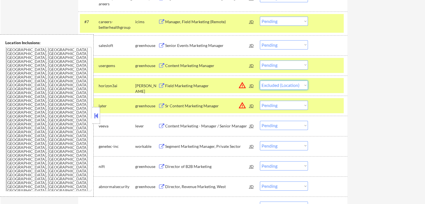
click at [260, 81] on select "Choose an option... Pending Applied Excluded (Questions) Excluded (Expired) Exc…" at bounding box center [284, 85] width 48 height 9
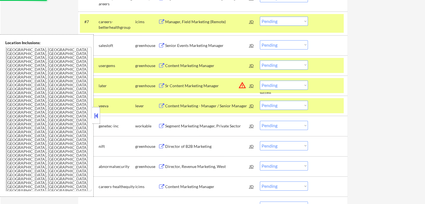
click at [212, 64] on div "Content Marketing Manager" at bounding box center [207, 66] width 84 height 6
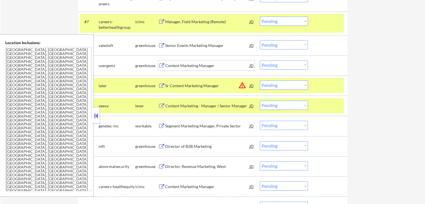
click at [284, 85] on select "Choose an option... Pending Applied Excluded (Questions) Excluded (Expired) Exc…" at bounding box center [284, 85] width 48 height 9
click at [260, 81] on select "Choose an option... Pending Applied Excluded (Questions) Excluded (Expired) Exc…" at bounding box center [284, 85] width 48 height 9
select select ""pending""
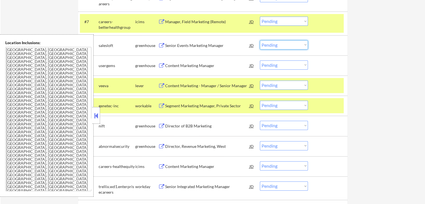
click at [274, 44] on select "Choose an option... Pending Applied Excluded (Questions) Excluded (Expired) Exc…" at bounding box center [284, 44] width 48 height 9
click at [260, 40] on select "Choose an option... Pending Applied Excluded (Questions) Excluded (Expired) Exc…" at bounding box center [284, 44] width 48 height 9
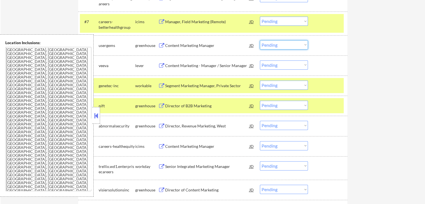
click at [283, 44] on select "Choose an option... Pending Applied Excluded (Questions) Excluded (Expired) Exc…" at bounding box center [284, 44] width 48 height 9
click at [260, 40] on select "Choose an option... Pending Applied Excluded (Questions) Excluded (Expired) Exc…" at bounding box center [284, 44] width 48 height 9
select select ""pending""
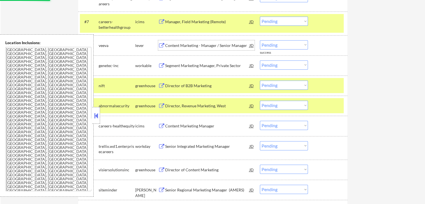
click at [219, 40] on div "Content Marketing - Manager / Senior Manager" at bounding box center [207, 45] width 84 height 10
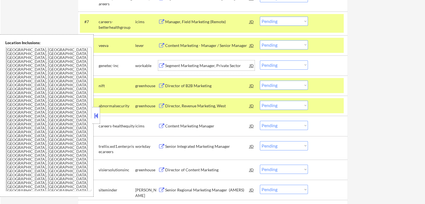
click at [217, 65] on div "Segment Marketing Manager, Private Sector" at bounding box center [207, 66] width 84 height 6
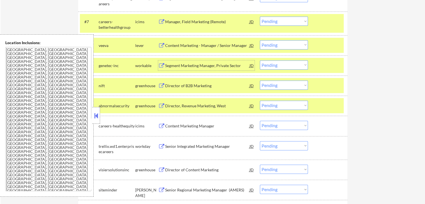
click at [297, 65] on select "Choose an option... Pending Applied Excluded (Questions) Excluded (Expired) Exc…" at bounding box center [284, 64] width 48 height 9
click at [260, 60] on select "Choose an option... Pending Applied Excluded (Questions) Excluded (Expired) Exc…" at bounding box center [284, 64] width 48 height 9
click at [220, 86] on div "Director of B2B Marketing" at bounding box center [207, 86] width 84 height 6
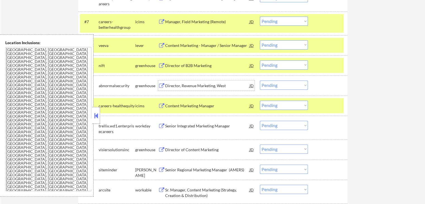
click at [292, 65] on select "Choose an option... Pending Applied Excluded (Questions) Excluded (Expired) Exc…" at bounding box center [284, 64] width 48 height 9
click at [260, 60] on select "Choose an option... Pending Applied Excluded (Questions) Excluded (Expired) Exc…" at bounding box center [284, 64] width 48 height 9
click at [238, 85] on div "Director, Revenue Marketing, West" at bounding box center [207, 86] width 84 height 6
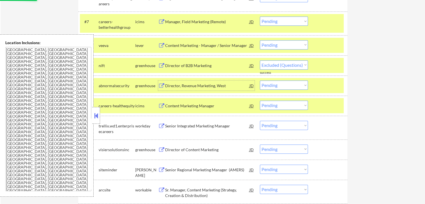
select select ""pending""
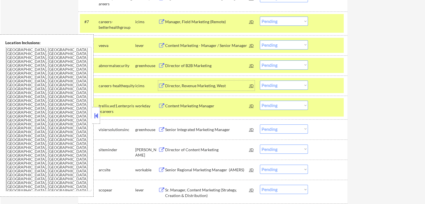
click at [281, 86] on select "Choose an option... Pending Applied Excluded (Questions) Excluded (Expired) Exc…" at bounding box center [284, 85] width 48 height 9
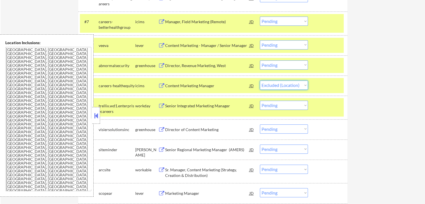
click at [260, 81] on select "Choose an option... Pending Applied Excluded (Questions) Excluded (Expired) Exc…" at bounding box center [284, 85] width 48 height 9
select select ""pending""
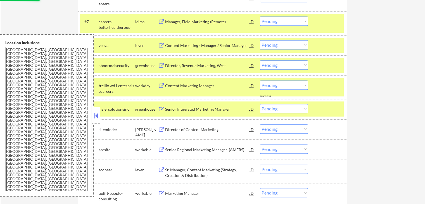
click at [278, 64] on select "Choose an option... Pending Applied Excluded (Questions) Excluded (Expired) Exc…" at bounding box center [284, 64] width 48 height 9
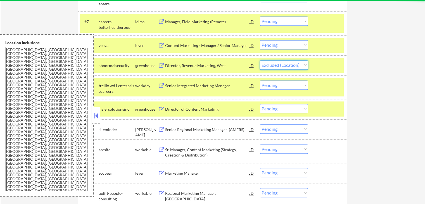
click at [260, 60] on select "Choose an option... Pending Applied Excluded (Questions) Excluded (Expired) Exc…" at bounding box center [284, 64] width 48 height 9
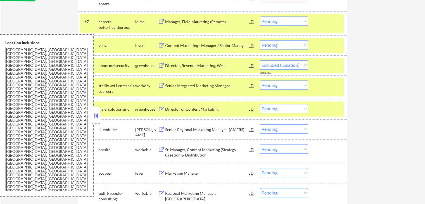
select select ""pending""
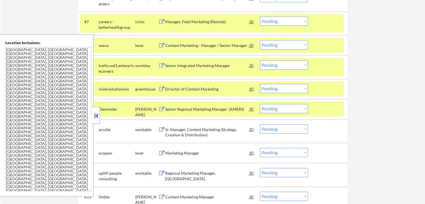
click at [211, 88] on div "Director of Content Marketing" at bounding box center [207, 89] width 84 height 6
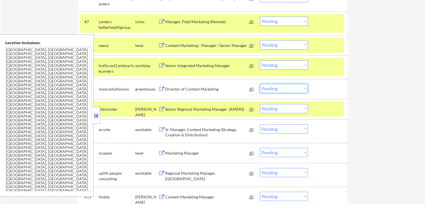
drag, startPoint x: 288, startPoint y: 88, endPoint x: 284, endPoint y: 93, distance: 6.1
click at [287, 89] on select "Choose an option... Pending Applied Excluded (Questions) Excluded (Expired) Exc…" at bounding box center [284, 88] width 48 height 9
click at [260, 84] on select "Choose an option... Pending Applied Excluded (Questions) Excluded (Expired) Exc…" at bounding box center [284, 88] width 48 height 9
select select ""pending""
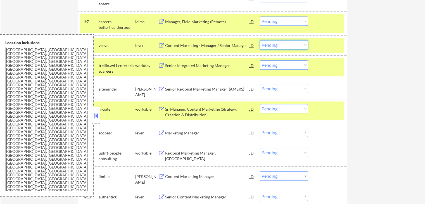
drag, startPoint x: 282, startPoint y: 44, endPoint x: 278, endPoint y: 48, distance: 5.3
click at [282, 44] on select "Choose an option... Pending Applied Excluded (Questions) Excluded (Expired) Exc…" at bounding box center [284, 44] width 48 height 9
click at [260, 40] on select "Choose an option... Pending Applied Excluded (Questions) Excluded (Expired) Exc…" at bounding box center [284, 44] width 48 height 9
select select ""pending""
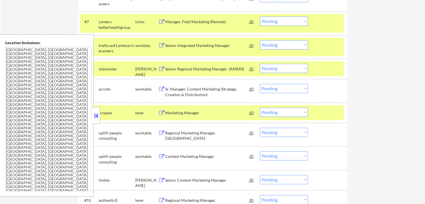
scroll to position [335, 0]
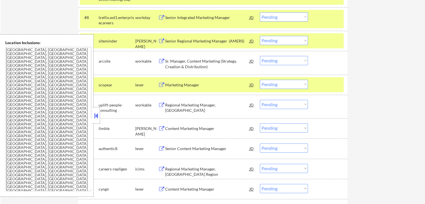
click at [225, 41] on div "Senior Regional Marketing Manager (AMERS)" at bounding box center [207, 41] width 84 height 6
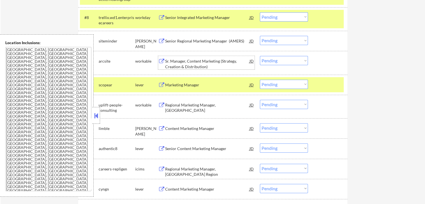
click at [231, 62] on div "Sr. Manager, Content Marketing (Strategy, Creation & Distribution)" at bounding box center [207, 63] width 84 height 11
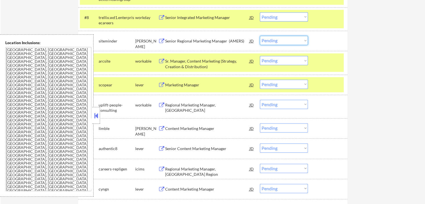
click at [285, 37] on select "Choose an option... Pending Applied Excluded (Questions) Excluded (Expired) Exc…" at bounding box center [284, 40] width 48 height 9
click at [260, 36] on select "Choose an option... Pending Applied Excluded (Questions) Excluded (Expired) Exc…" at bounding box center [284, 40] width 48 height 9
click at [207, 84] on div "Marketing Manager" at bounding box center [207, 85] width 84 height 6
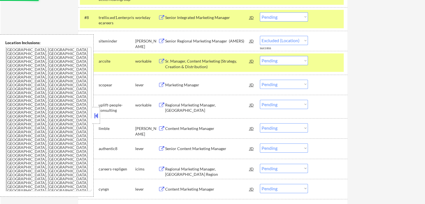
select select ""pending""
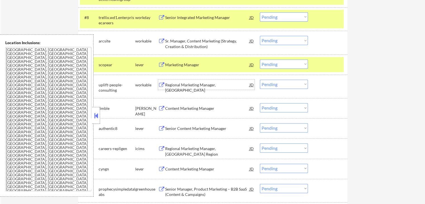
click at [295, 65] on select "Choose an option... Pending Applied Excluded (Questions) Excluded (Expired) Exc…" at bounding box center [284, 64] width 48 height 9
click at [260, 60] on select "Choose an option... Pending Applied Excluded (Questions) Excluded (Expired) Exc…" at bounding box center [284, 64] width 48 height 9
click at [226, 84] on div "Regional Marketing Manager, [GEOGRAPHIC_DATA]" at bounding box center [207, 87] width 84 height 11
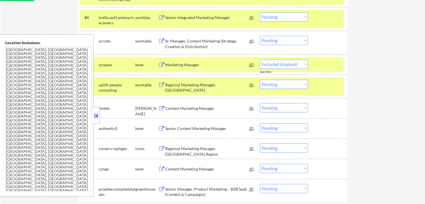
select select ""pending""
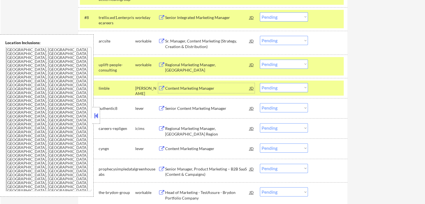
click at [280, 40] on select "Choose an option... Pending Applied Excluded (Questions) Excluded (Expired) Exc…" at bounding box center [284, 40] width 48 height 9
click at [260, 36] on select "Choose an option... Pending Applied Excluded (Questions) Excluded (Expired) Exc…" at bounding box center [284, 40] width 48 height 9
click at [226, 86] on div "Content Marketing Manager" at bounding box center [207, 89] width 84 height 6
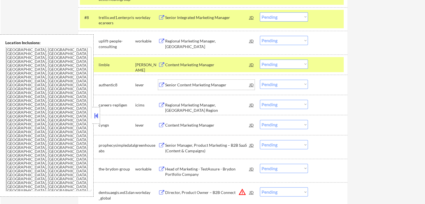
drag, startPoint x: 275, startPoint y: 40, endPoint x: 272, endPoint y: 44, distance: 5.0
click at [275, 40] on select "Choose an option... Pending Applied Excluded (Questions) Excluded (Expired) Exc…" at bounding box center [284, 40] width 48 height 9
click at [260, 36] on select "Choose an option... Pending Applied Excluded (Questions) Excluded (Expired) Exc…" at bounding box center [284, 40] width 48 height 9
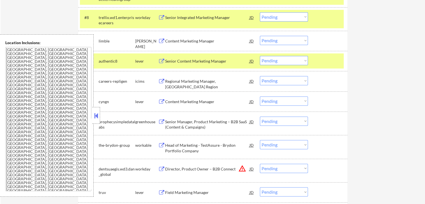
drag, startPoint x: 277, startPoint y: 41, endPoint x: 275, endPoint y: 43, distance: 3.6
click at [277, 41] on select "Choose an option... Pending Applied Excluded (Questions) Excluded (Expired) Exc…" at bounding box center [284, 40] width 48 height 9
click at [260, 36] on select "Choose an option... Pending Applied Excluded (Questions) Excluded (Expired) Exc…" at bounding box center [284, 40] width 48 height 9
click at [228, 62] on div "Senior Content Marketing Manager" at bounding box center [207, 61] width 84 height 6
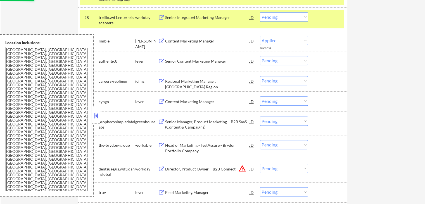
select select ""pending""
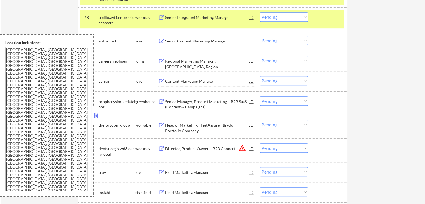
click at [200, 79] on div "Content Marketing Manager" at bounding box center [207, 82] width 84 height 6
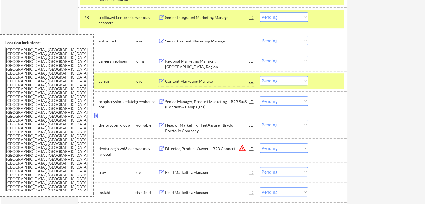
drag, startPoint x: 288, startPoint y: 77, endPoint x: 286, endPoint y: 81, distance: 3.8
click at [288, 77] on select "Choose an option... Pending Applied Excluded (Questions) Excluded (Expired) Exc…" at bounding box center [284, 80] width 48 height 9
click at [260, 76] on select "Choose an option... Pending Applied Excluded (Questions) Excluded (Expired) Exc…" at bounding box center [284, 80] width 48 height 9
click at [223, 103] on div "Senior Manager, Product Marketing – B2B SaaS (Content & Campaigns)" at bounding box center [207, 104] width 84 height 11
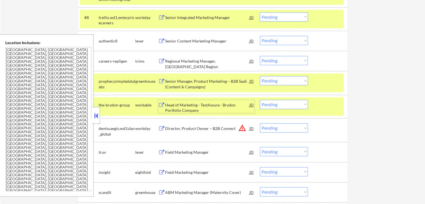
click at [279, 82] on select "Choose an option... Pending Applied Excluded (Questions) Excluded (Expired) Exc…" at bounding box center [284, 80] width 48 height 9
click at [260, 76] on select "Choose an option... Pending Applied Excluded (Questions) Excluded (Expired) Exc…" at bounding box center [284, 80] width 48 height 9
click at [224, 107] on div "Head of Marketing - TestAssure - Brydon Portfolio Company" at bounding box center [207, 107] width 84 height 11
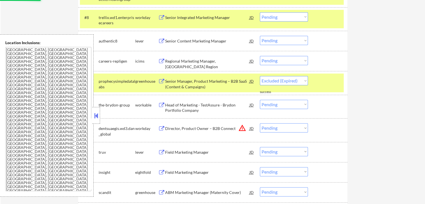
select select ""pending""
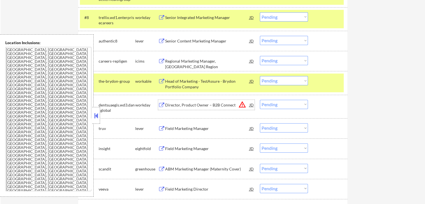
click at [276, 40] on select "Choose an option... Pending Applied Excluded (Questions) Excluded (Expired) Exc…" at bounding box center [284, 40] width 48 height 9
click at [260, 36] on select "Choose an option... Pending Applied Excluded (Questions) Excluded (Expired) Exc…" at bounding box center [284, 40] width 48 height 9
select select ""pending""
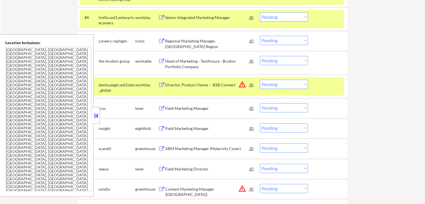
drag, startPoint x: 286, startPoint y: 60, endPoint x: 285, endPoint y: 65, distance: 5.1
click at [286, 60] on select "Choose an option... Pending Applied Excluded (Questions) Excluded (Expired) Exc…" at bounding box center [284, 60] width 48 height 9
select select ""excluded__location_""
click at [260, 56] on select "Choose an option... Pending Applied Excluded (Questions) Excluded (Expired) Exc…" at bounding box center [284, 60] width 48 height 9
drag, startPoint x: 283, startPoint y: 83, endPoint x: 284, endPoint y: 87, distance: 4.2
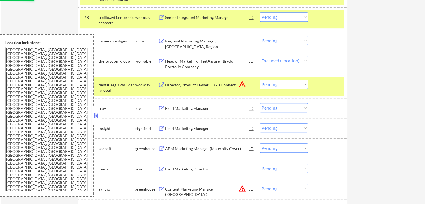
click at [283, 83] on select "Choose an option... Pending Applied Excluded (Questions) Excluded (Expired) Exc…" at bounding box center [284, 84] width 48 height 9
select select ""excluded__location_""
click at [260, 80] on select "Choose an option... Pending Applied Excluded (Questions) Excluded (Expired) Exc…" at bounding box center [284, 84] width 48 height 9
select select ""pending""
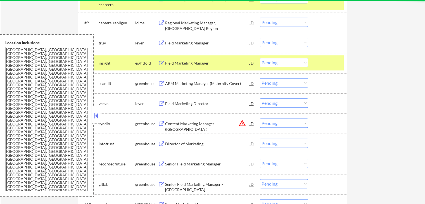
scroll to position [363, 0]
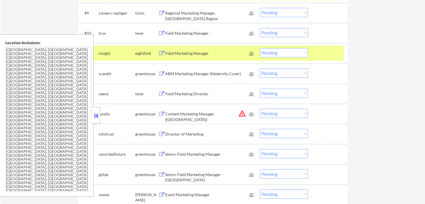
click at [209, 33] on div "Field Marketing Manager" at bounding box center [207, 33] width 84 height 6
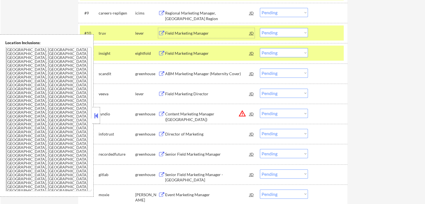
click at [214, 74] on div "ABM Marketing Manager (Maternity Cover)" at bounding box center [207, 74] width 84 height 6
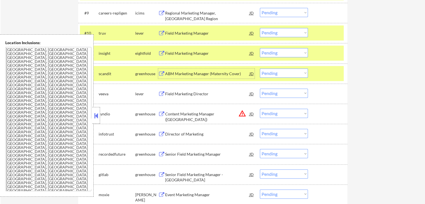
click at [284, 32] on select "Choose an option... Pending Applied Excluded (Questions) Excluded (Expired) Exc…" at bounding box center [284, 32] width 48 height 9
click at [260, 28] on select "Choose an option... Pending Applied Excluded (Questions) Excluded (Expired) Exc…" at bounding box center [284, 32] width 48 height 9
click at [205, 93] on div "Field Marketing Director" at bounding box center [207, 94] width 84 height 6
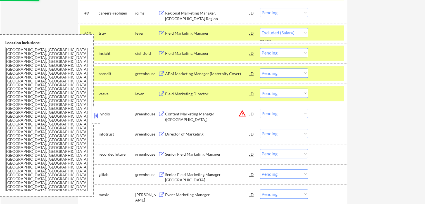
select select ""pending""
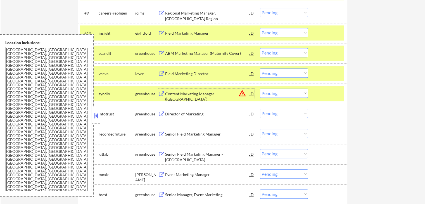
click at [279, 51] on select "Choose an option... Pending Applied Excluded (Questions) Excluded (Expired) Exc…" at bounding box center [284, 52] width 48 height 9
click at [260, 48] on select "Choose an option... Pending Applied Excluded (Questions) Excluded (Expired) Exc…" at bounding box center [284, 52] width 48 height 9
click at [218, 76] on div "Field Marketing Director" at bounding box center [207, 74] width 84 height 6
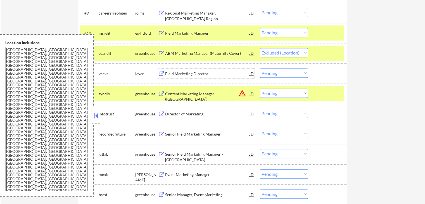
select select ""pending""
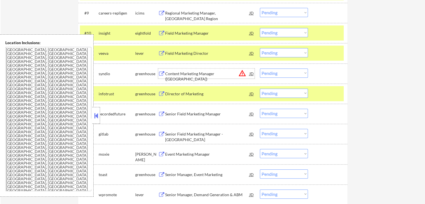
click at [274, 71] on select "Choose an option... Pending Applied Excluded (Questions) Excluded (Expired) Exc…" at bounding box center [284, 72] width 48 height 9
click at [260, 68] on select "Choose an option... Pending Applied Excluded (Questions) Excluded (Expired) Exc…" at bounding box center [284, 72] width 48 height 9
click at [211, 93] on div "Director of Marketing" at bounding box center [207, 94] width 84 height 6
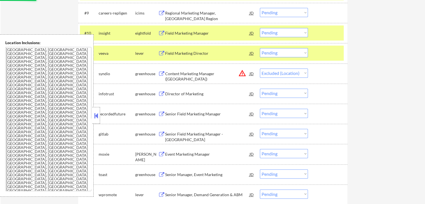
select select ""pending""
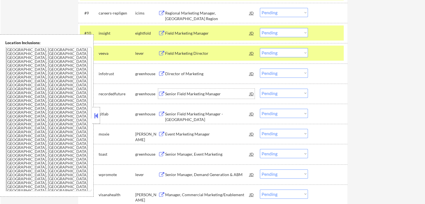
click at [290, 53] on select "Choose an option... Pending Applied Excluded (Questions) Excluded (Expired) Exc…" at bounding box center [284, 52] width 48 height 9
click at [260, 48] on select "Choose an option... Pending Applied Excluded (Questions) Excluded (Expired) Exc…" at bounding box center [284, 52] width 48 height 9
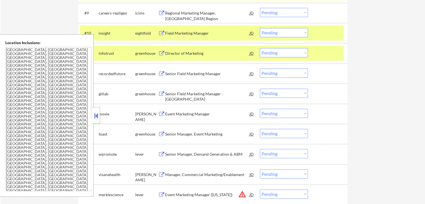
click at [211, 74] on div "Senior Field Marketing Manager" at bounding box center [207, 74] width 84 height 6
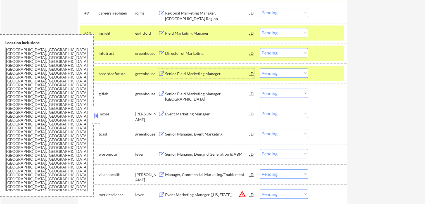
click at [289, 51] on select "Choose an option... Pending Applied Excluded (Questions) Excluded (Expired) Exc…" at bounding box center [284, 52] width 48 height 9
click at [260, 48] on select "Choose an option... Pending Applied Excluded (Questions) Excluded (Expired) Exc…" at bounding box center [284, 52] width 48 height 9
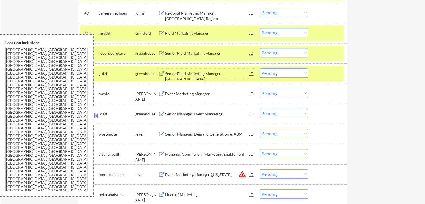
click at [224, 74] on div "Senior Field Marketing Manager - [GEOGRAPHIC_DATA]" at bounding box center [207, 76] width 84 height 11
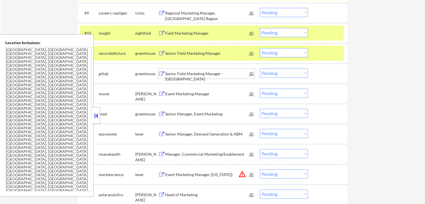
drag, startPoint x: 287, startPoint y: 49, endPoint x: 287, endPoint y: 52, distance: 2.9
click at [287, 49] on select "Choose an option... Pending Applied Excluded (Questions) Excluded (Expired) Exc…" at bounding box center [284, 52] width 48 height 9
click at [260, 48] on select "Choose an option... Pending Applied Excluded (Questions) Excluded (Expired) Exc…" at bounding box center [284, 52] width 48 height 9
click at [236, 94] on div "Event Marketing Manager" at bounding box center [207, 94] width 84 height 6
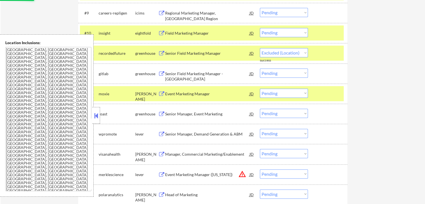
select select ""pending""
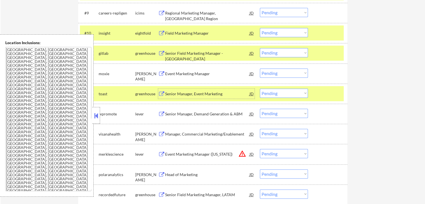
click at [283, 75] on select "Choose an option... Pending Applied Excluded (Questions) Excluded (Expired) Exc…" at bounding box center [284, 72] width 48 height 9
click at [260, 68] on select "Choose an option... Pending Applied Excluded (Questions) Excluded (Expired) Exc…" at bounding box center [284, 72] width 48 height 9
click at [231, 96] on div "Senior Manager, Event Marketing" at bounding box center [207, 94] width 84 height 6
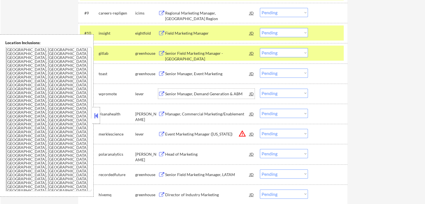
click at [241, 93] on div "Senior Manager, Demand Generation & ABM" at bounding box center [207, 94] width 84 height 6
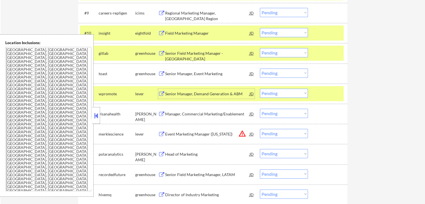
drag, startPoint x: 281, startPoint y: 72, endPoint x: 283, endPoint y: 77, distance: 4.7
click at [281, 72] on select "Choose an option... Pending Applied Excluded (Questions) Excluded (Expired) Exc…" at bounding box center [284, 72] width 48 height 9
click at [260, 68] on select "Choose an option... Pending Applied Excluded (Questions) Excluded (Expired) Exc…" at bounding box center [284, 72] width 48 height 9
click at [228, 110] on div "Manager, Commercial Marketing/Enablement" at bounding box center [207, 114] width 84 height 10
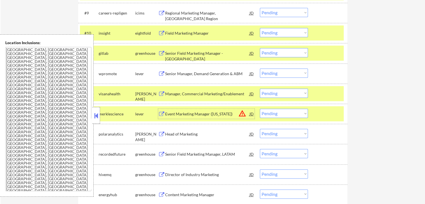
click at [284, 72] on select "Choose an option... Pending Applied Excluded (Questions) Excluded (Expired) Exc…" at bounding box center [284, 72] width 48 height 9
select select ""excluded__salary_""
click at [260, 68] on select "Choose an option... Pending Applied Excluded (Questions) Excluded (Expired) Exc…" at bounding box center [284, 72] width 48 height 9
click at [281, 116] on select "Choose an option... Pending Applied Excluded (Questions) Excluded (Expired) Exc…" at bounding box center [284, 113] width 48 height 9
select select ""excluded__location_""
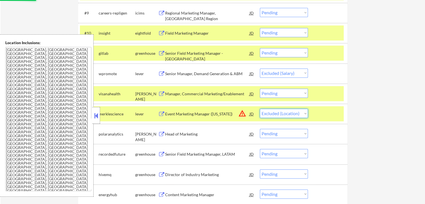
click at [260, 109] on select "Choose an option... Pending Applied Excluded (Questions) Excluded (Expired) Exc…" at bounding box center [284, 113] width 48 height 9
click at [217, 136] on div "Head of Marketing" at bounding box center [207, 134] width 84 height 6
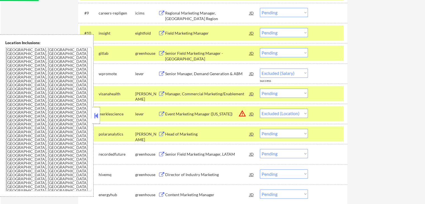
select select ""pending""
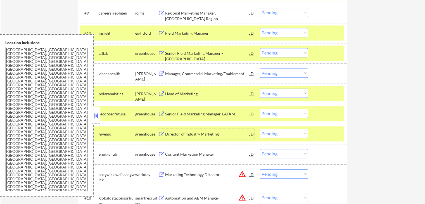
click at [283, 72] on select "Choose an option... Pending Applied Excluded (Questions) Excluded (Expired) Exc…" at bounding box center [284, 72] width 48 height 9
click at [260, 68] on select "Choose an option... Pending Applied Excluded (Questions) Excluded (Expired) Exc…" at bounding box center [284, 72] width 48 height 9
click at [224, 115] on div "Senior Field Marketing Manager, LATAM" at bounding box center [207, 114] width 84 height 6
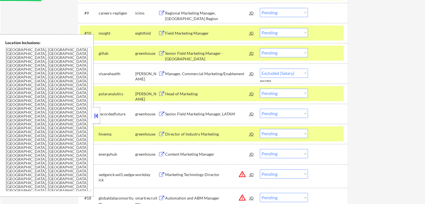
select select ""pending""
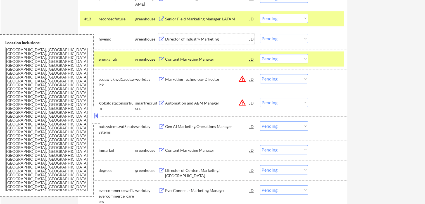
scroll to position [447, 0]
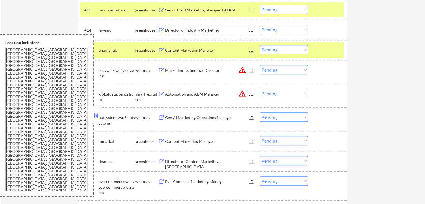
click at [216, 32] on div "Director of Industry Marketing" at bounding box center [207, 30] width 84 height 6
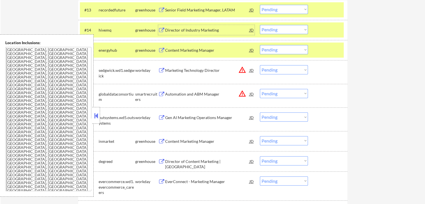
click at [232, 44] on div "#15 energyhub greenhouse Content Marketing Manager JD warning_amber Choose an o…" at bounding box center [212, 49] width 264 height 15
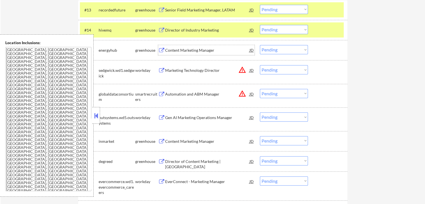
click at [218, 50] on div "Content Marketing Manager" at bounding box center [207, 51] width 84 height 6
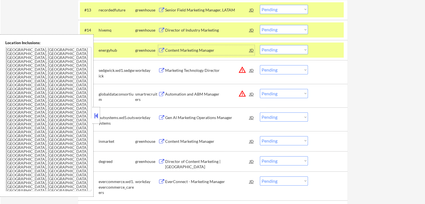
drag, startPoint x: 283, startPoint y: 29, endPoint x: 280, endPoint y: 32, distance: 4.3
click at [282, 29] on select "Choose an option... Pending Applied Excluded (Questions) Excluded (Expired) Exc…" at bounding box center [284, 29] width 48 height 9
click at [260, 25] on select "Choose an option... Pending Applied Excluded (Questions) Excluded (Expired) Exc…" at bounding box center [284, 29] width 48 height 9
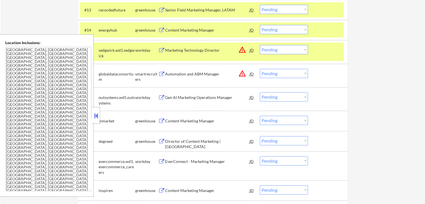
scroll to position [419, 0]
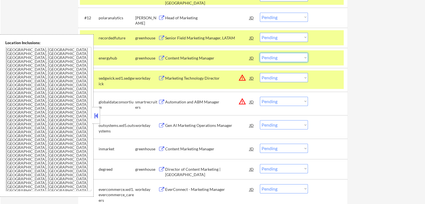
drag, startPoint x: 275, startPoint y: 58, endPoint x: 274, endPoint y: 61, distance: 3.3
click at [275, 58] on select "Choose an option... Pending Applied Excluded (Questions) Excluded (Expired) Exc…" at bounding box center [284, 57] width 48 height 9
click at [260, 53] on select "Choose an option... Pending Applied Excluded (Questions) Excluded (Expired) Exc…" at bounding box center [284, 57] width 48 height 9
select select ""pending""
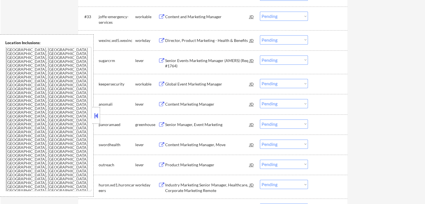
scroll to position [895, 0]
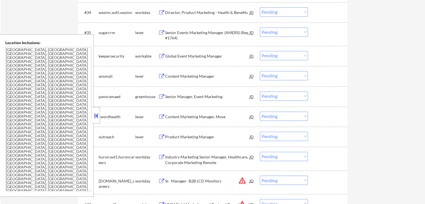
click at [209, 78] on div "Content Marketing Manager" at bounding box center [207, 77] width 84 height 6
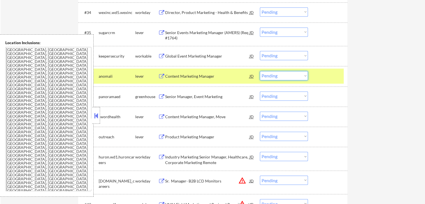
click at [276, 76] on select "Choose an option... Pending Applied Excluded (Questions) Excluded (Expired) Exc…" at bounding box center [284, 75] width 48 height 9
click at [260, 71] on select "Choose an option... Pending Applied Excluded (Questions) Excluded (Expired) Exc…" at bounding box center [284, 75] width 48 height 9
select select ""pending""
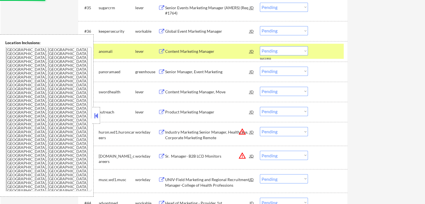
scroll to position [922, 0]
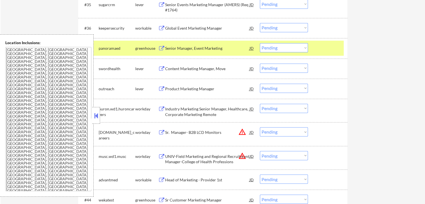
click at [216, 68] on div "Content Marketing Manager, Move" at bounding box center [207, 69] width 84 height 6
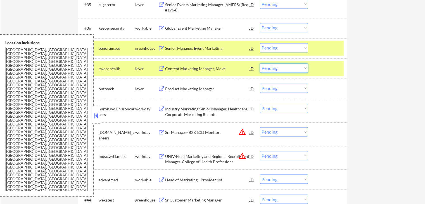
drag, startPoint x: 291, startPoint y: 65, endPoint x: 288, endPoint y: 71, distance: 7.1
click at [291, 65] on select "Choose an option... Pending Applied Excluded (Questions) Excluded (Expired) Exc…" at bounding box center [284, 67] width 48 height 9
click at [260, 63] on select "Choose an option... Pending Applied Excluded (Questions) Excluded (Expired) Exc…" at bounding box center [284, 67] width 48 height 9
click at [226, 92] on div "Product Marketing Manager" at bounding box center [207, 89] width 84 height 10
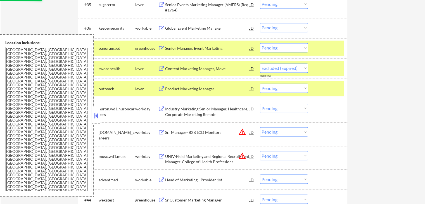
select select ""pending""
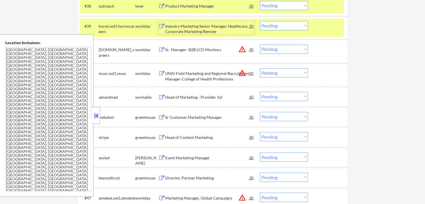
scroll to position [1034, 0]
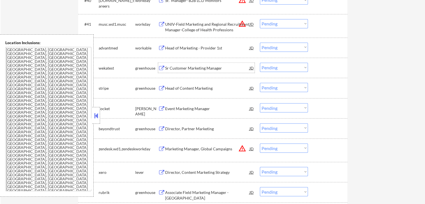
click at [206, 70] on div "Sr Customer Marketing Manager" at bounding box center [207, 68] width 84 height 6
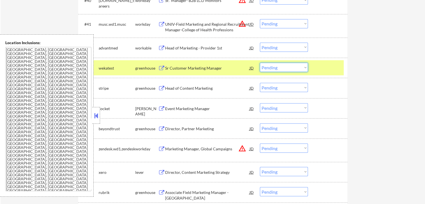
drag, startPoint x: 272, startPoint y: 66, endPoint x: 272, endPoint y: 71, distance: 5.3
click at [272, 68] on select "Choose an option... Pending Applied Excluded (Questions) Excluded (Expired) Exc…" at bounding box center [284, 67] width 48 height 9
click at [260, 63] on select "Choose an option... Pending Applied Excluded (Questions) Excluded (Expired) Exc…" at bounding box center [284, 67] width 48 height 9
select select ""pending""
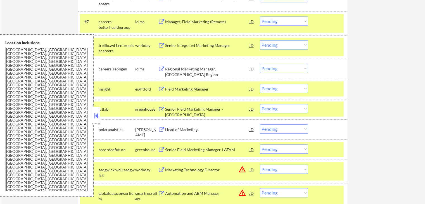
scroll to position [296, 0]
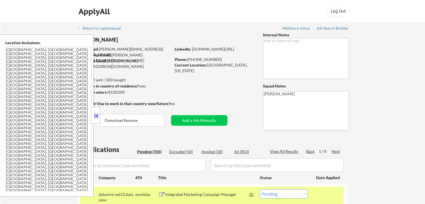
select select ""pending""
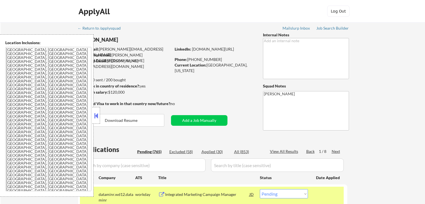
select select ""pending""
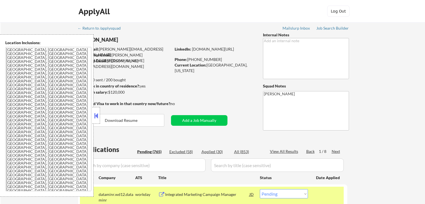
select select ""pending""
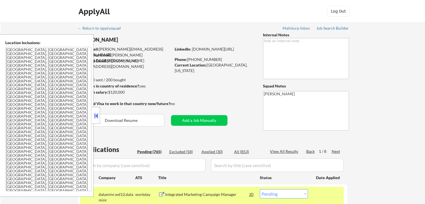
select select ""pending""
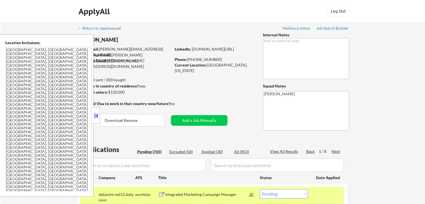
select select ""pending""
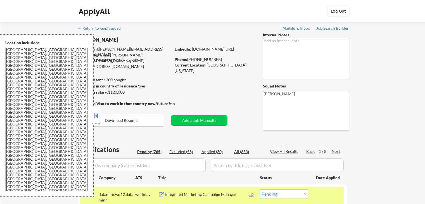
select select ""pending""
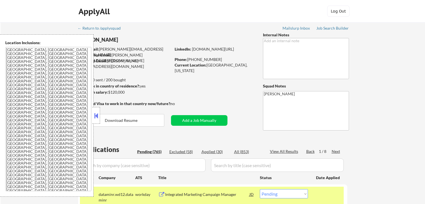
select select ""pending""
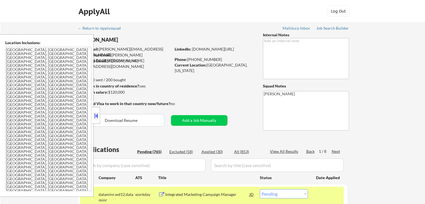
select select ""pending""
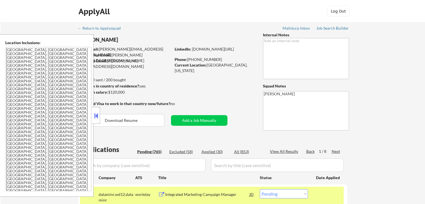
select select ""pending""
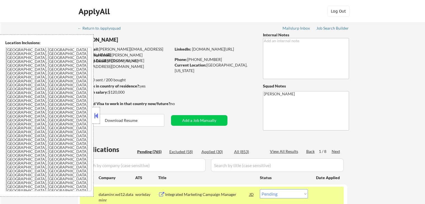
select select ""pending""
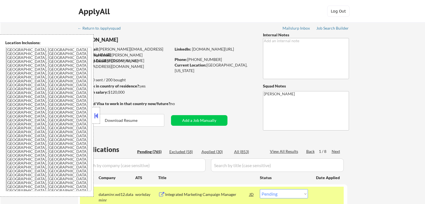
select select ""pending""
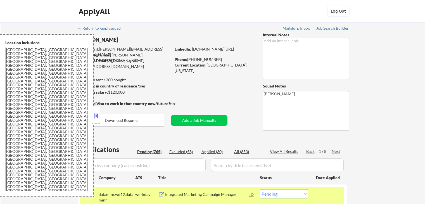
select select ""pending""
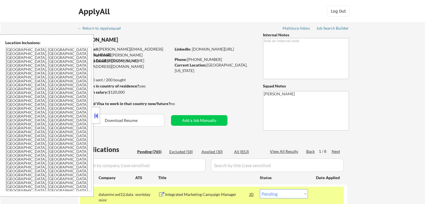
select select ""pending""
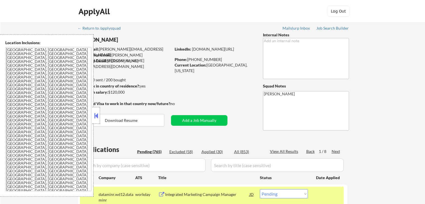
select select ""pending""
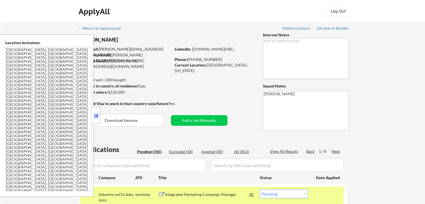
select select ""pending""
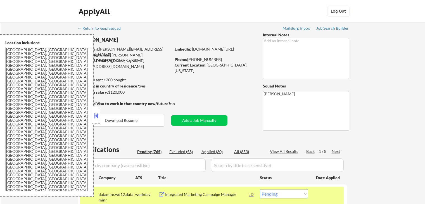
select select ""pending""
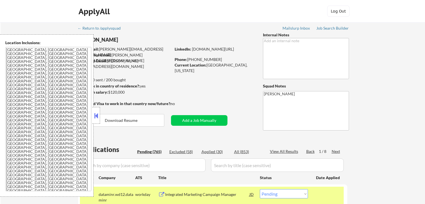
select select ""pending""
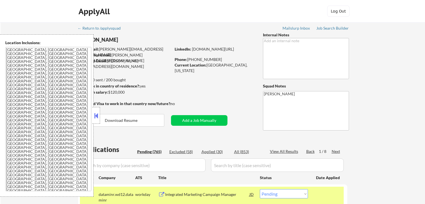
select select ""pending""
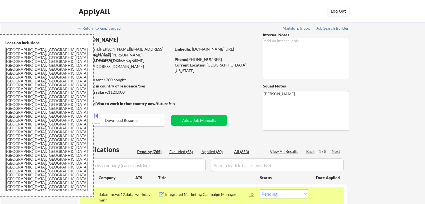
select select ""pending""
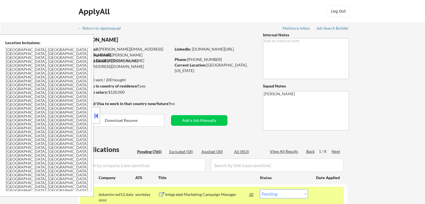
select select ""pending""
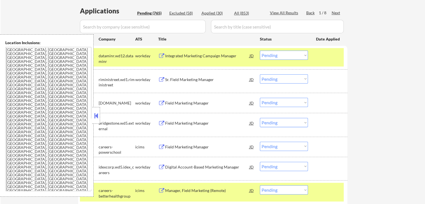
scroll to position [140, 0]
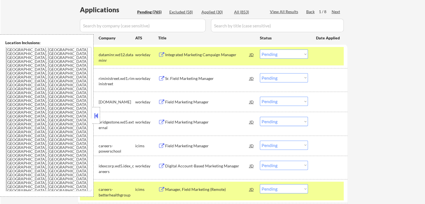
click at [199, 73] on div "Sr. Field Marketing Manager" at bounding box center [207, 78] width 84 height 10
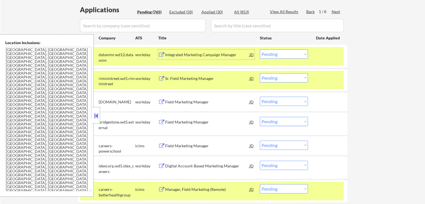
click at [209, 58] on div "Integrated Marketing Campaign Manager" at bounding box center [207, 54] width 84 height 10
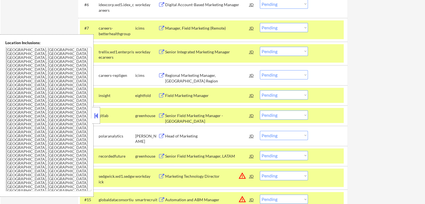
scroll to position [335, 0]
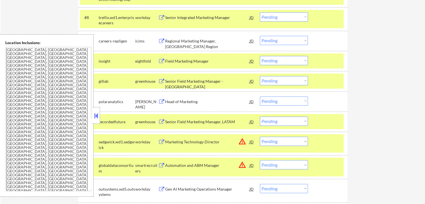
click at [202, 87] on div "#11 gitlab greenhouse Senior Field Marketing Manager - US East JD warning_amber…" at bounding box center [212, 81] width 264 height 15
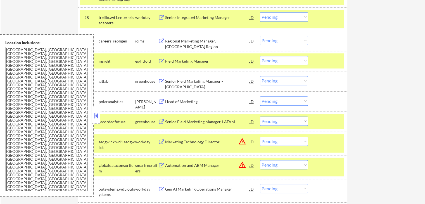
click at [212, 64] on div "Field Marketing Manager" at bounding box center [207, 61] width 84 height 10
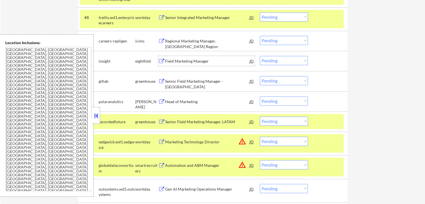
click at [209, 83] on div "Senior Field Marketing Manager - [GEOGRAPHIC_DATA]" at bounding box center [207, 84] width 84 height 11
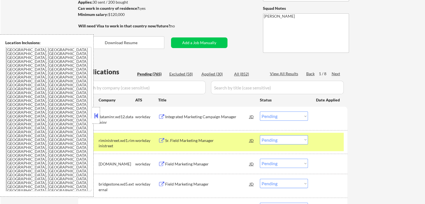
scroll to position [28, 0]
